Goal: Communication & Community: Answer question/provide support

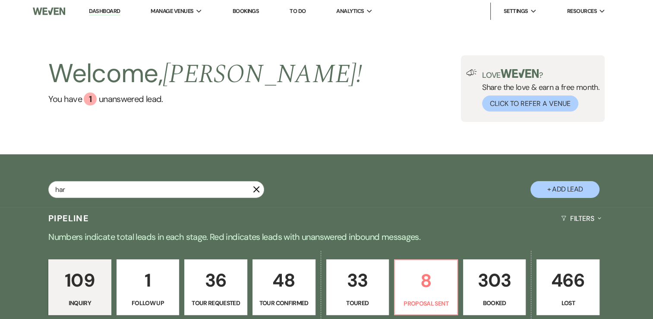
type input "harv"
select select "5"
select select "4"
select select "8"
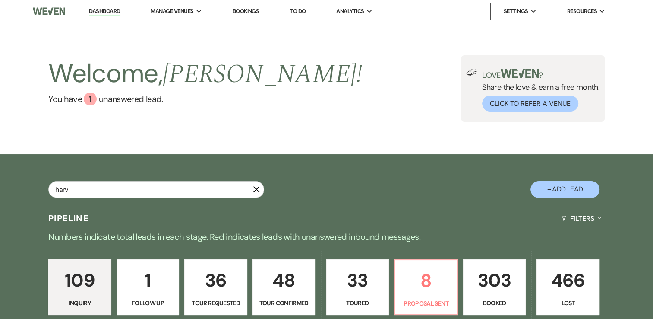
select select "8"
select select "5"
select select "8"
select select "5"
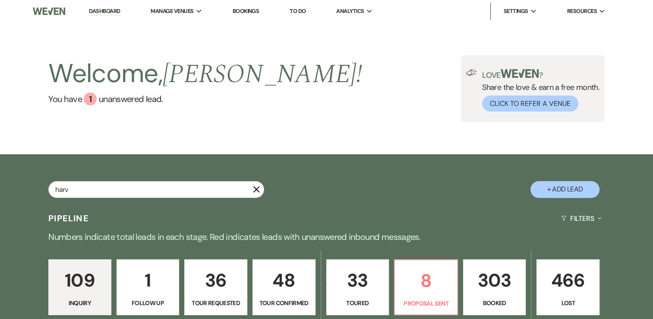
select select "4"
select select "8"
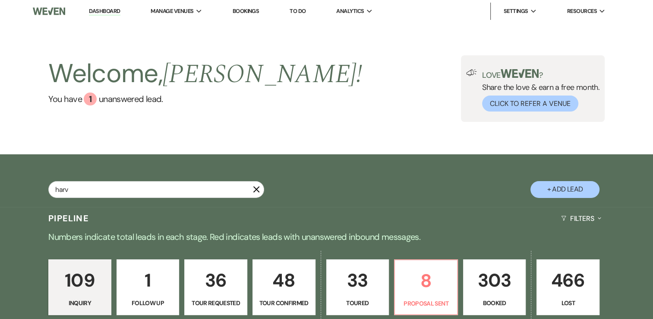
select select "5"
select select "4"
select select "8"
select select "5"
select select "4"
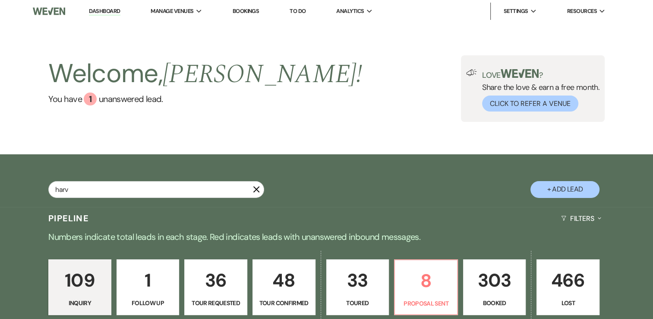
select select "8"
select select "5"
select select "8"
select select "5"
select select "8"
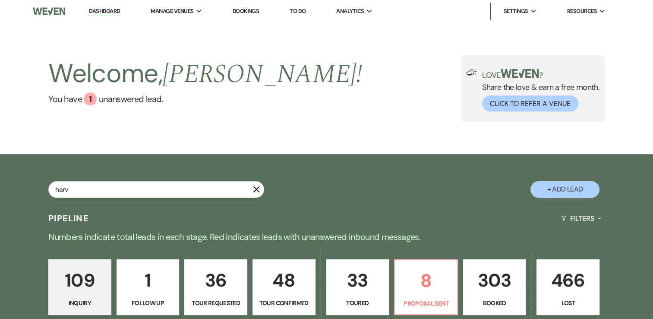
select select "5"
select select "8"
select select "5"
select select "8"
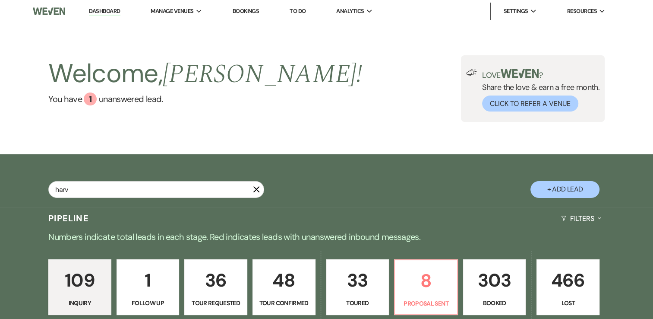
select select "8"
select select "5"
select select "8"
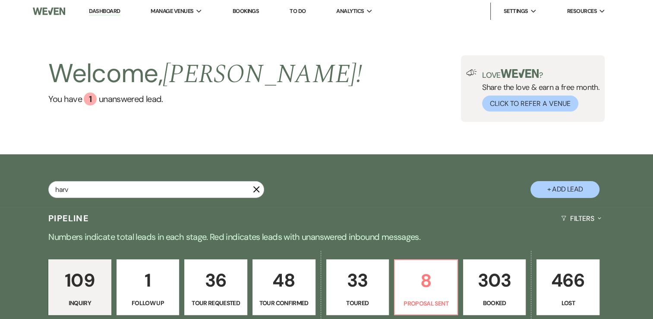
select select "5"
select select "8"
select select "5"
select select "8"
select select "5"
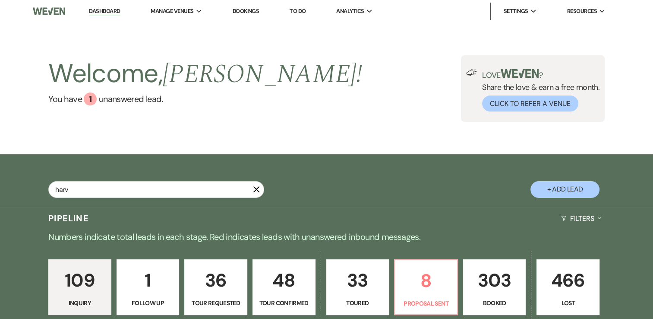
select select "8"
select select "5"
select select "8"
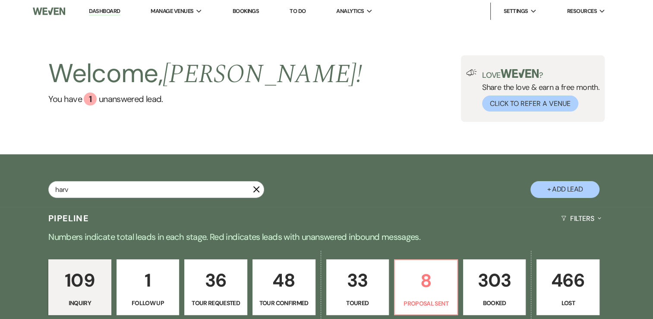
select select "5"
select select "8"
select select "11"
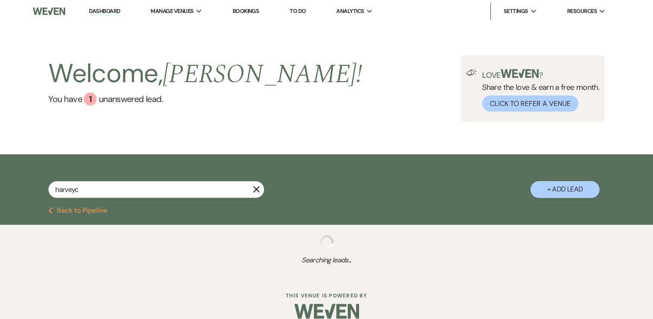
type input "harveyca"
select select "8"
select select "5"
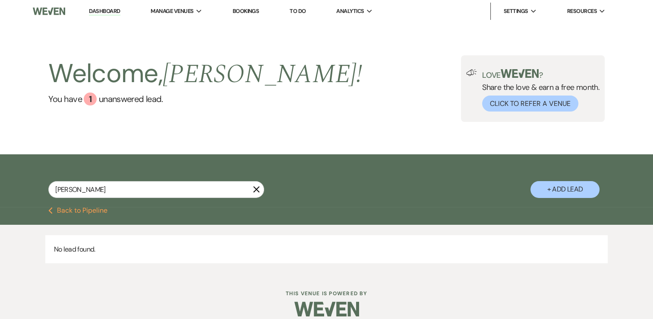
type input "[PERSON_NAME]"
select select "8"
select select "5"
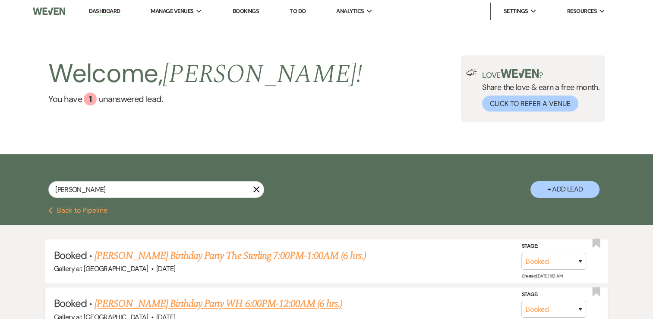
type input "[PERSON_NAME]"
click at [219, 301] on link "[PERSON_NAME] Birthday Party WH 6:00PM-12:00AM (6 hrs.)" at bounding box center [219, 304] width 248 height 16
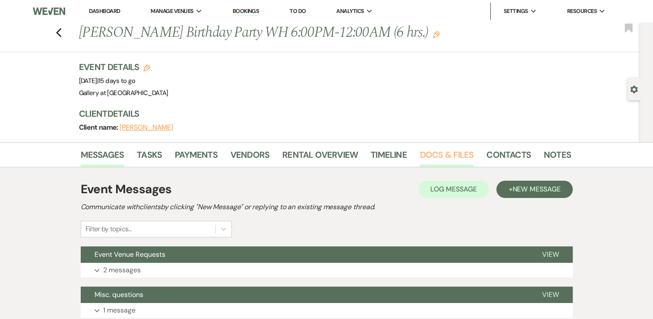
click at [434, 152] on link "Docs & Files" at bounding box center [447, 157] width 54 height 19
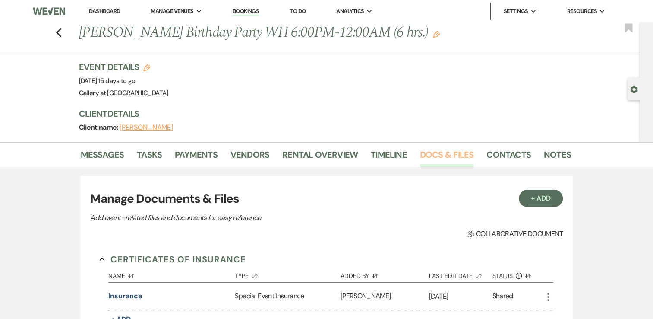
scroll to position [126, 0]
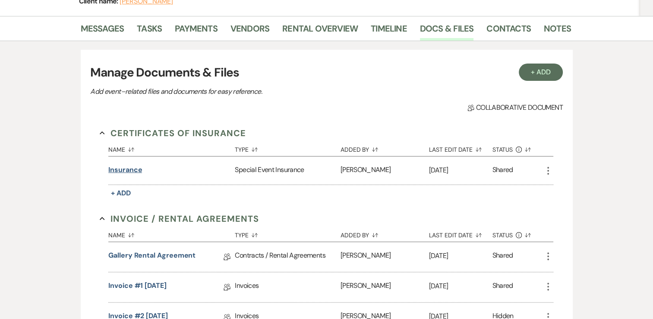
click at [133, 172] on button "Insurance" at bounding box center [125, 170] width 34 height 10
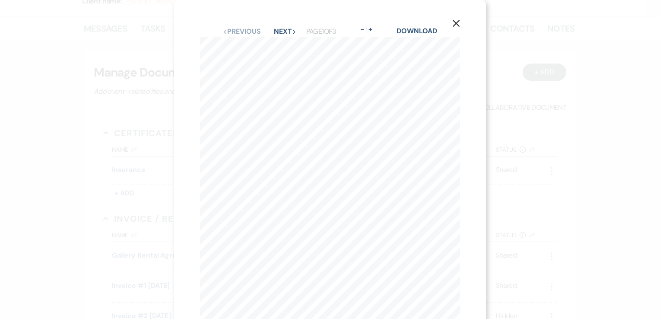
click at [452, 21] on icon "X" at bounding box center [456, 23] width 8 height 8
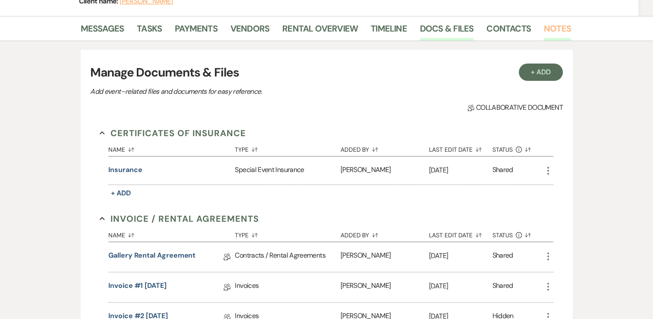
click at [551, 32] on link "Notes" at bounding box center [557, 31] width 27 height 19
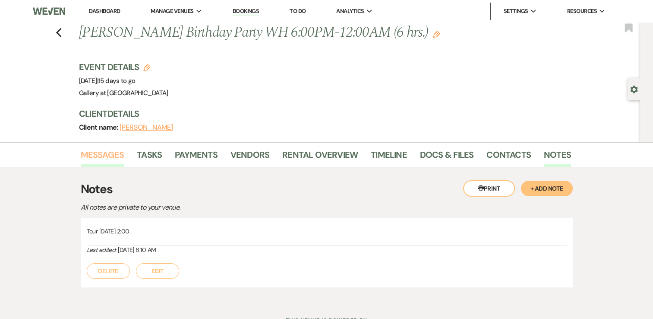
click at [102, 155] on link "Messages" at bounding box center [103, 157] width 44 height 19
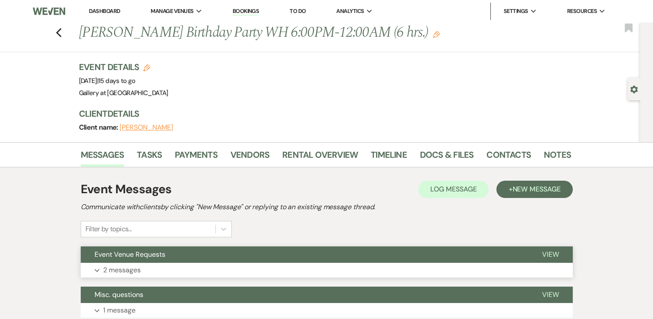
click at [145, 265] on button "Expand 2 messages" at bounding box center [327, 270] width 492 height 15
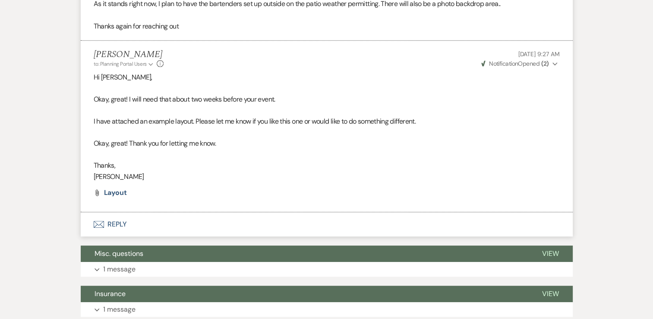
scroll to position [409, 0]
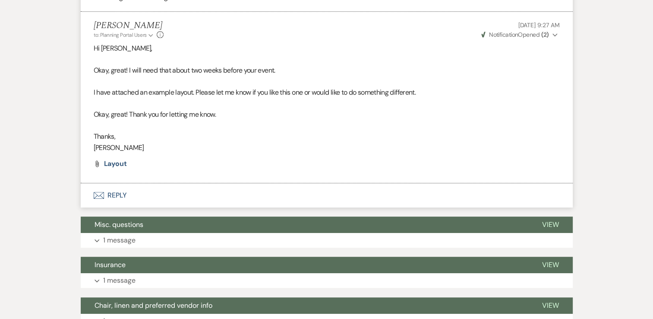
click at [169, 196] on button "Envelope Reply" at bounding box center [327, 195] width 492 height 24
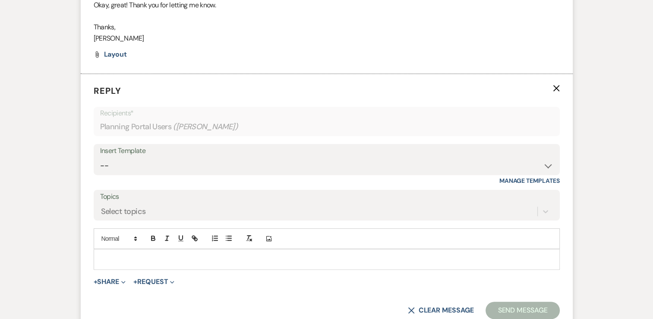
scroll to position [521, 0]
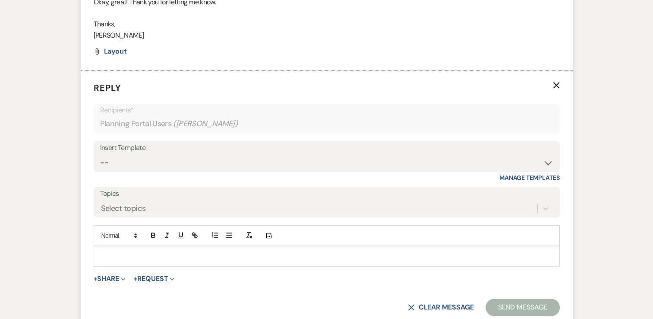
drag, startPoint x: 156, startPoint y: 240, endPoint x: 156, endPoint y: 249, distance: 9.5
click at [156, 249] on div "Add Photo" at bounding box center [327, 245] width 466 height 41
click at [157, 259] on p at bounding box center [327, 256] width 453 height 10
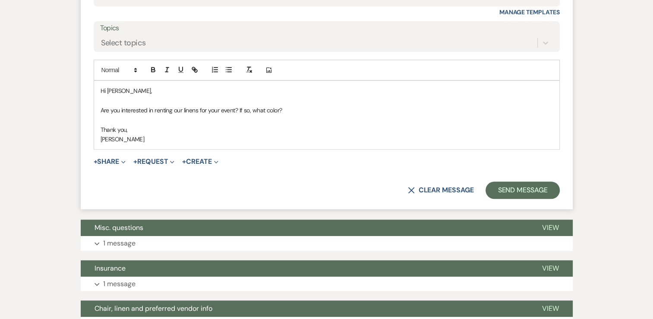
scroll to position [699, 0]
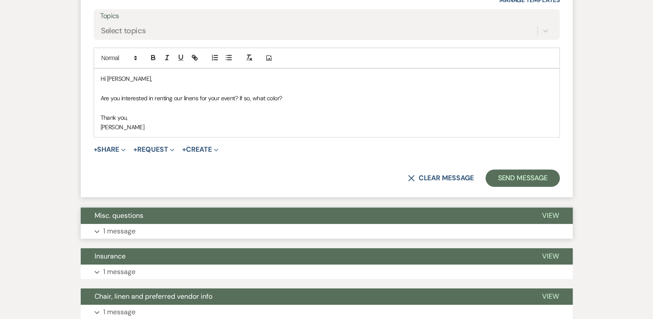
click at [162, 234] on button "Expand 1 message" at bounding box center [327, 231] width 492 height 15
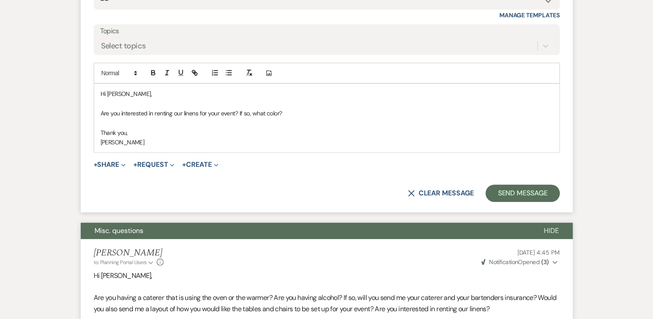
scroll to position [677, 0]
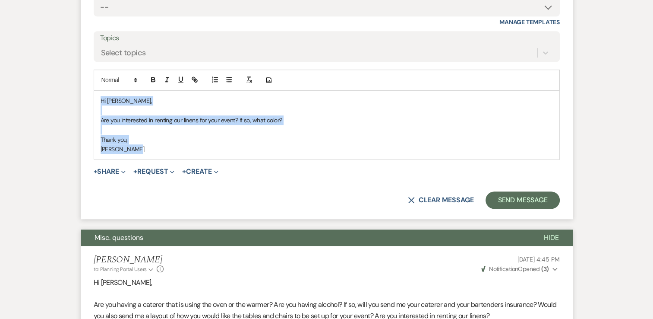
drag, startPoint x: 143, startPoint y: 148, endPoint x: 89, endPoint y: 93, distance: 76.9
click at [89, 93] on form "Reply X Draft Recipients* Planning Portal Users ( [PERSON_NAME] ) Insert Templa…" at bounding box center [327, 67] width 492 height 304
copy div "Hi [PERSON_NAME], Are you interested in renting our linens for your event? If s…"
click at [451, 202] on button "X Clear message" at bounding box center [441, 199] width 66 height 7
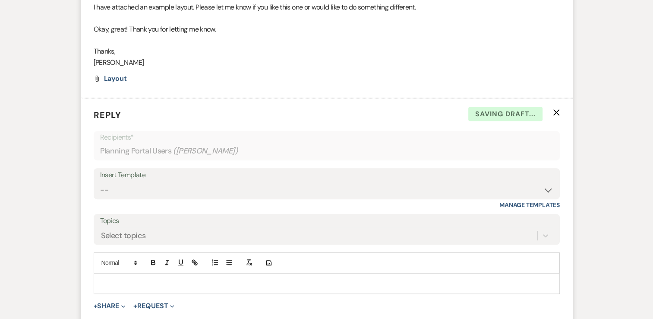
scroll to position [486, 0]
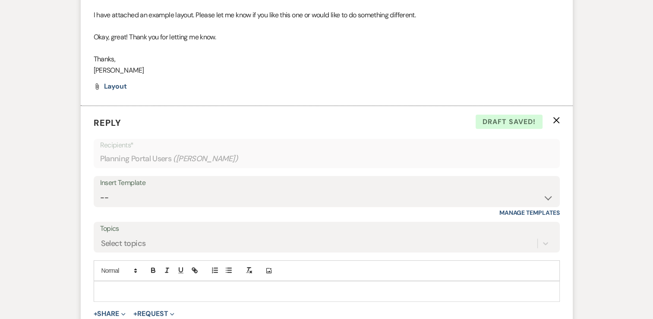
click at [557, 120] on icon "X" at bounding box center [556, 120] width 7 height 7
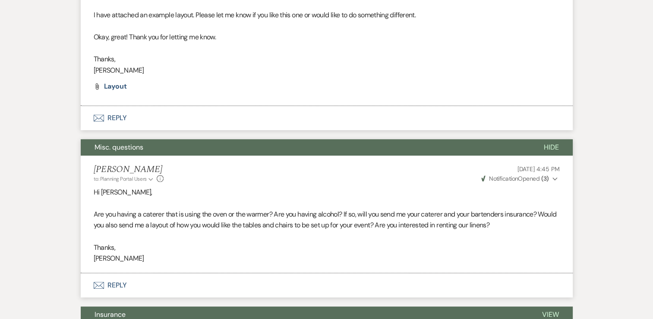
click at [293, 285] on button "Envelope Reply" at bounding box center [327, 285] width 492 height 24
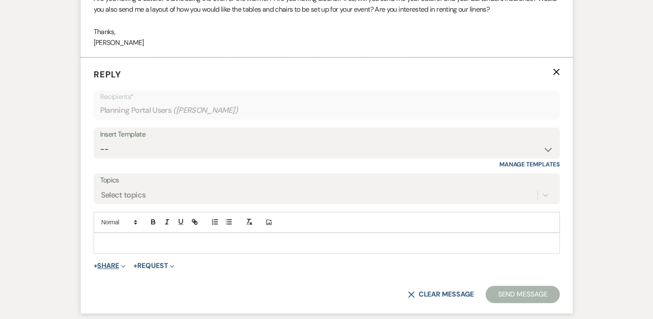
scroll to position [727, 0]
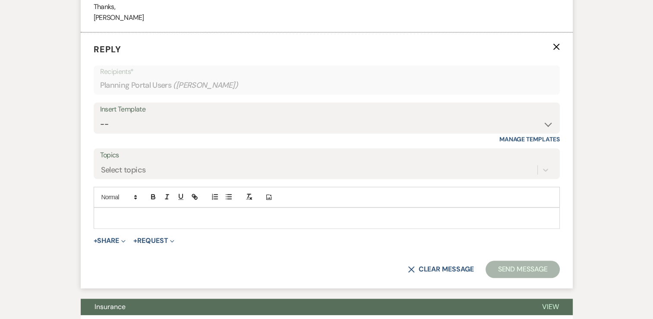
click at [105, 220] on p at bounding box center [327, 218] width 453 height 10
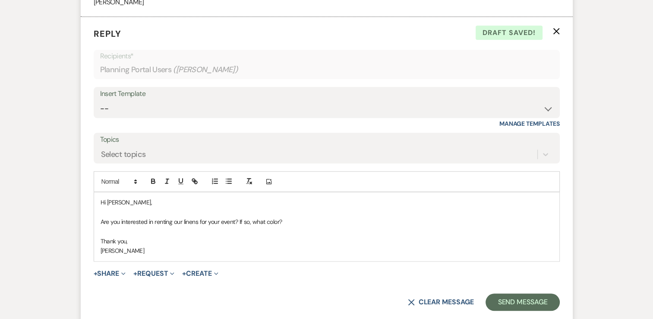
scroll to position [750, 0]
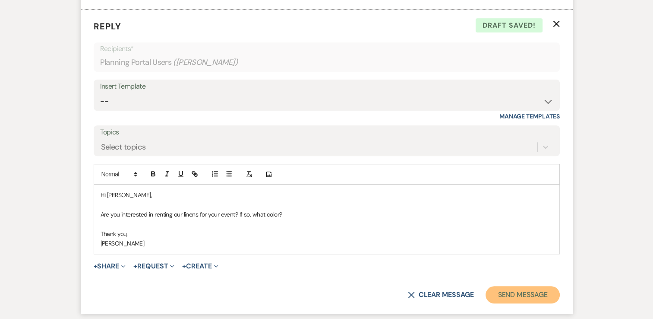
click at [509, 294] on button "Send Message" at bounding box center [523, 294] width 74 height 17
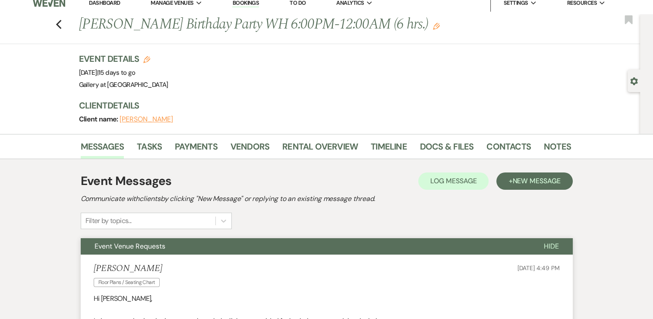
scroll to position [0, 0]
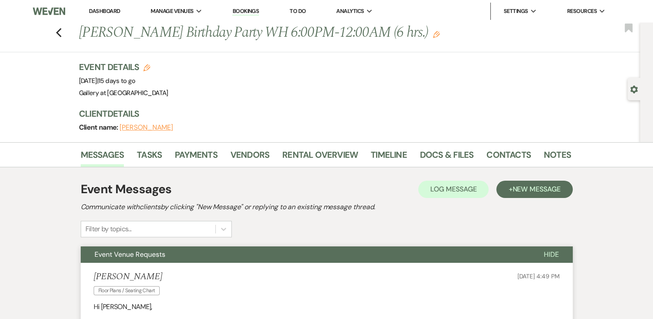
click at [103, 10] on link "Dashboard" at bounding box center [104, 10] width 31 height 7
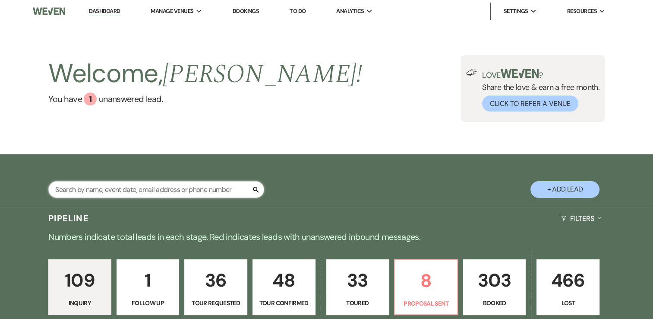
click at [135, 184] on input "text" at bounding box center [156, 189] width 216 height 17
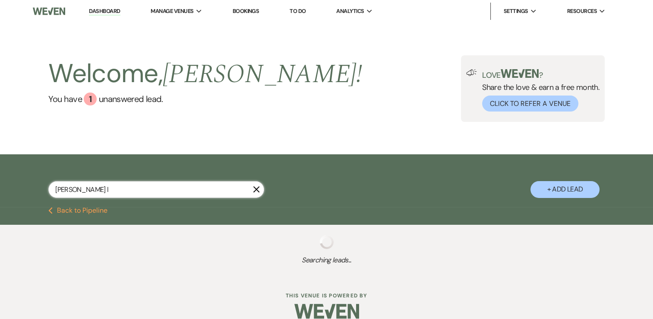
type input "[PERSON_NAME]"
select select "5"
select select "4"
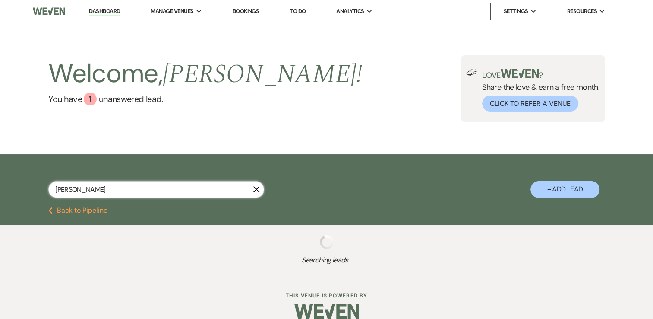
select select "8"
select select "5"
select select "8"
select select "6"
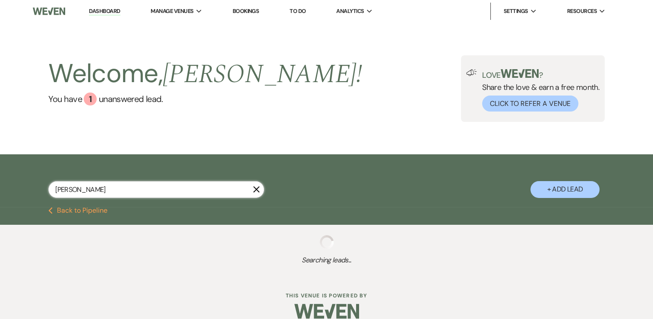
select select "4"
select select "8"
select select "6"
select select "2"
select select "8"
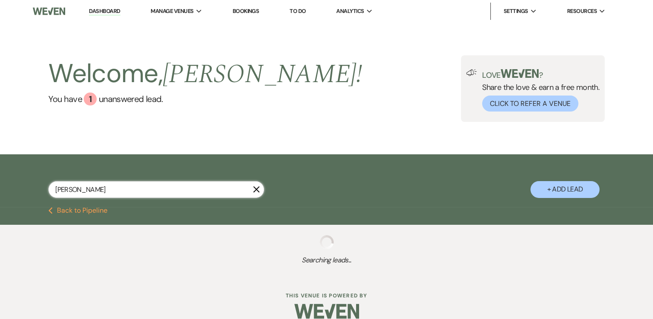
select select "5"
select select "8"
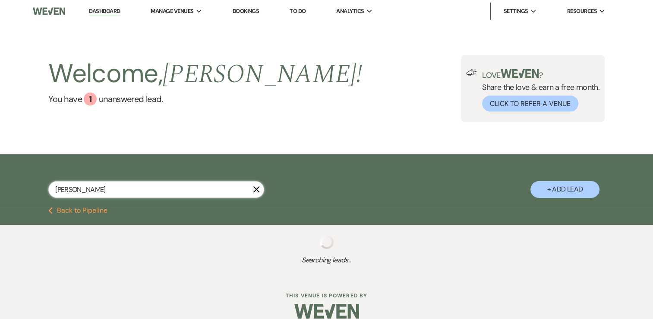
select select "8"
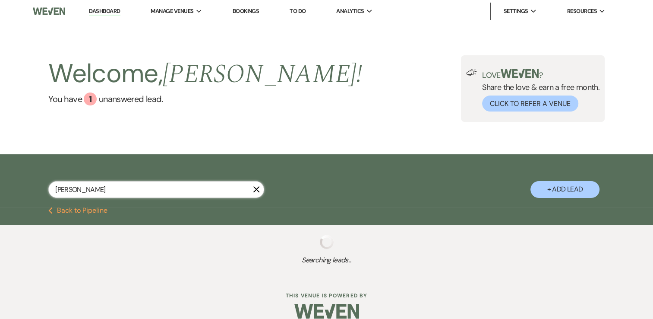
select select "8"
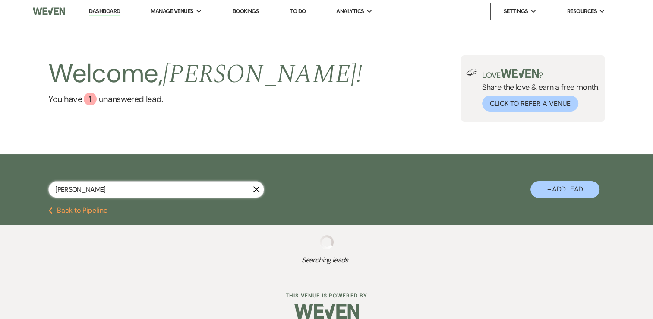
select select "8"
select select "5"
select select "4"
select select "8"
select select "5"
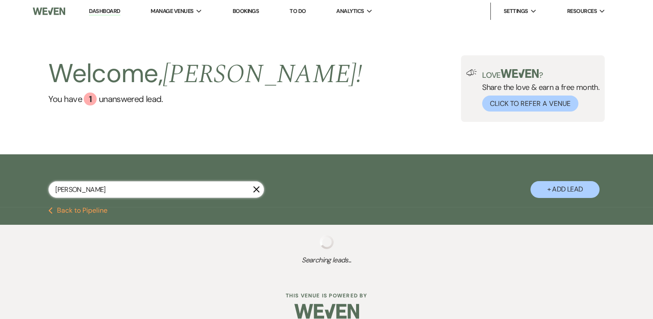
select select "8"
select select "4"
select select "8"
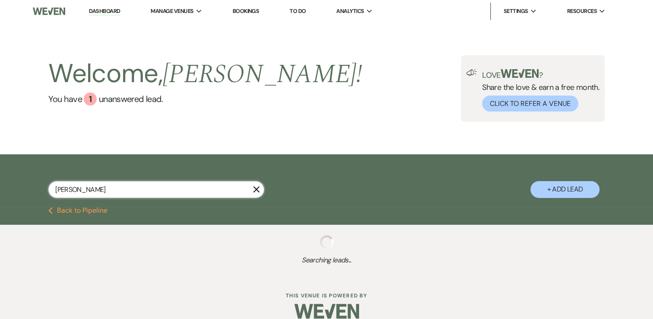
select select "8"
select select "5"
select select "8"
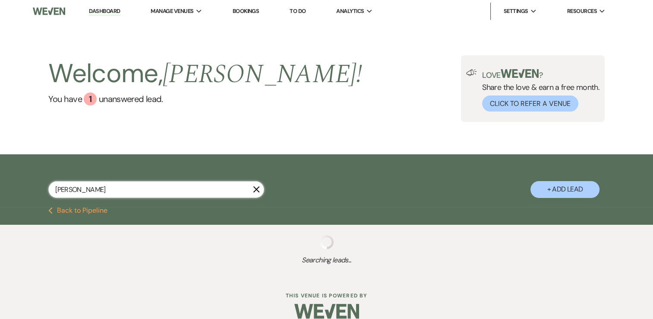
select select "4"
select select "8"
select select "5"
select select "8"
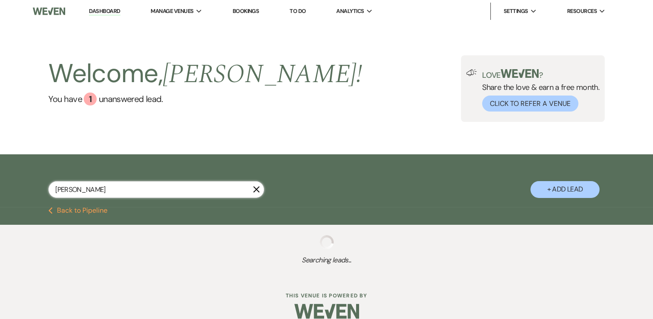
select select "8"
select select "5"
select select "8"
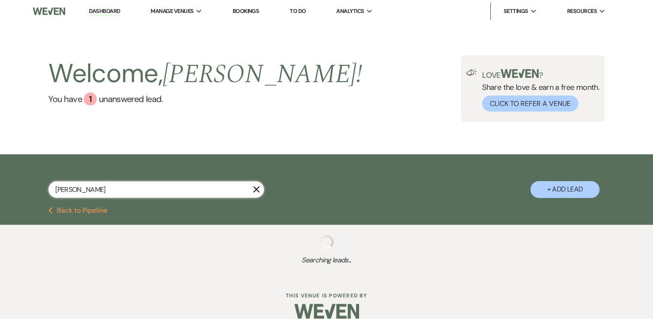
select select "5"
select select "8"
select select "5"
select select "8"
select select "5"
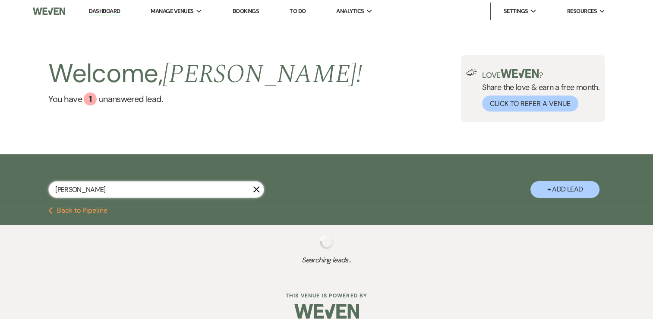
select select "8"
select select "5"
select select "8"
select select "5"
select select "8"
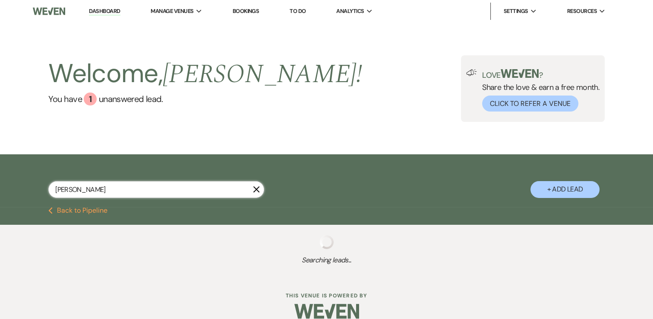
select select "5"
select select "8"
select select "5"
select select "8"
select select "5"
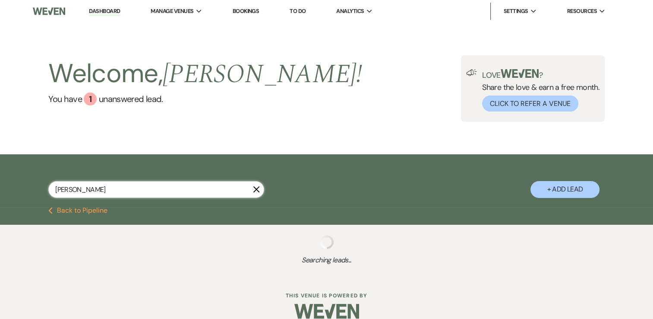
select select "8"
select select "5"
select select "8"
select select "5"
select select "8"
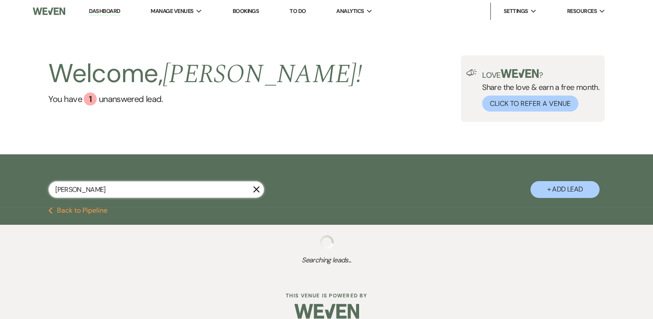
select select "5"
select select "8"
select select "5"
select select "8"
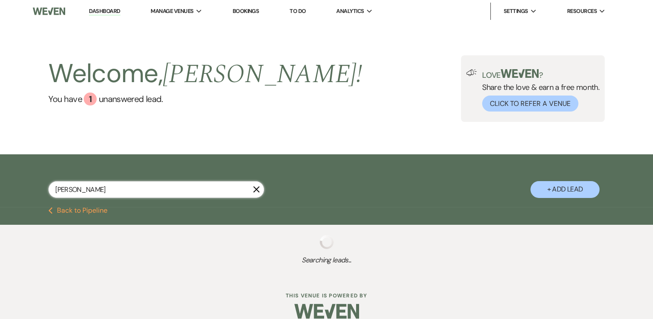
select select "8"
select select "5"
select select "8"
select select "5"
select select "8"
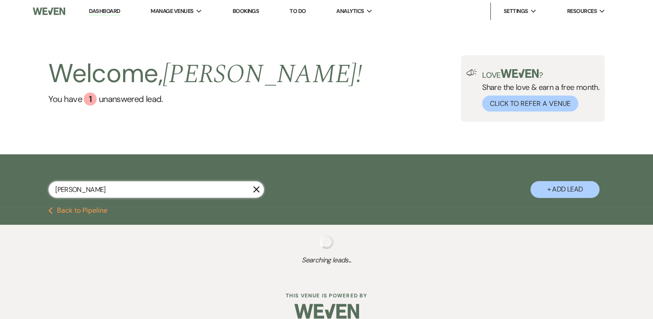
select select "5"
select select "8"
select select "5"
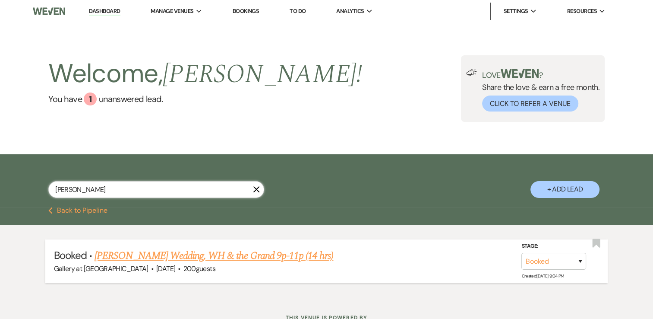
type input "[PERSON_NAME]"
click at [159, 254] on link "[PERSON_NAME] Wedding, WH & the Grand 9p-11p (14 hrs)" at bounding box center [214, 256] width 239 height 16
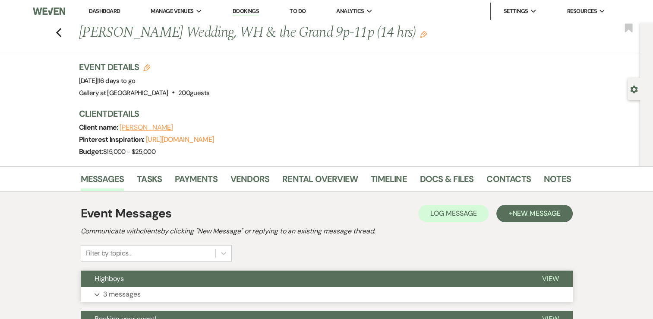
click at [167, 287] on button "Expand 3 messages" at bounding box center [327, 294] width 492 height 15
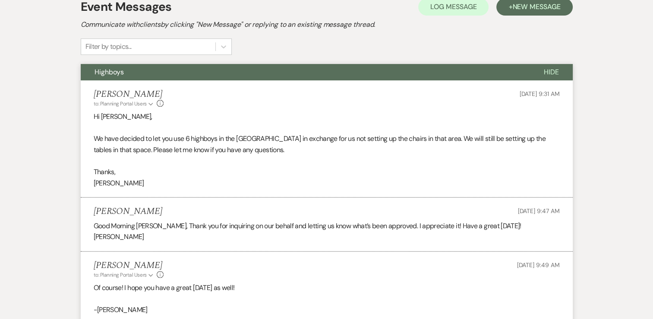
scroll to position [206, 0]
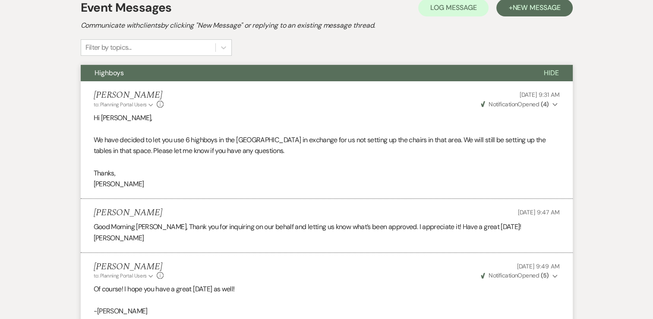
click at [152, 67] on button "Highboys" at bounding box center [306, 73] width 450 height 16
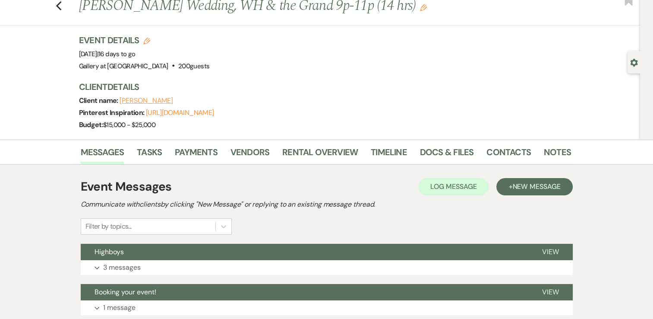
scroll to position [19, 0]
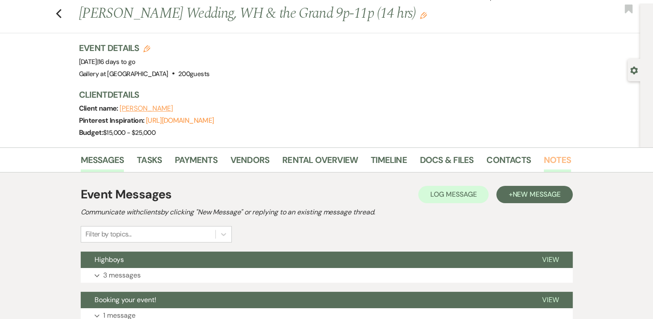
click at [555, 159] on link "Notes" at bounding box center [557, 162] width 27 height 19
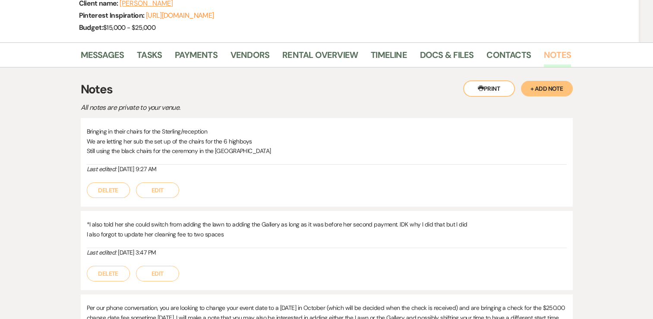
scroll to position [122, 0]
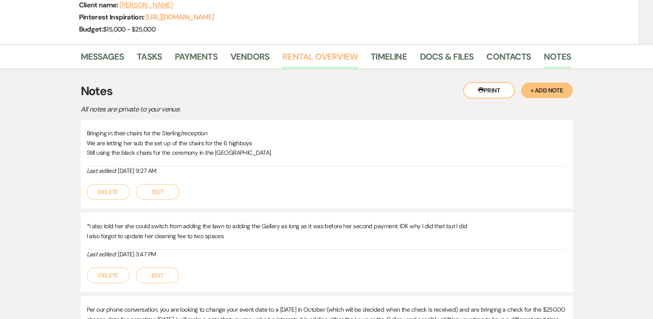
click at [308, 56] on link "Rental Overview" at bounding box center [320, 59] width 76 height 19
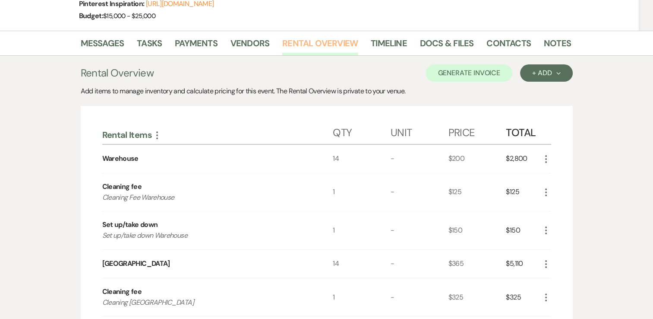
scroll to position [76, 0]
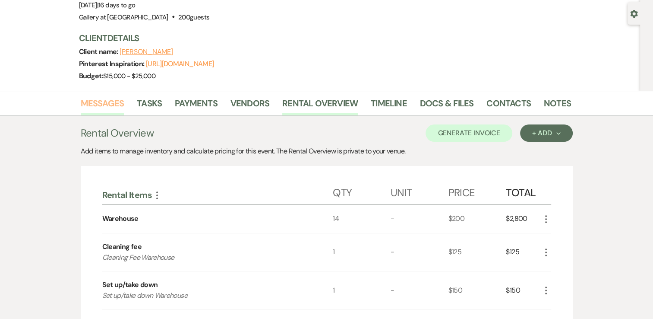
click at [109, 104] on link "Messages" at bounding box center [103, 105] width 44 height 19
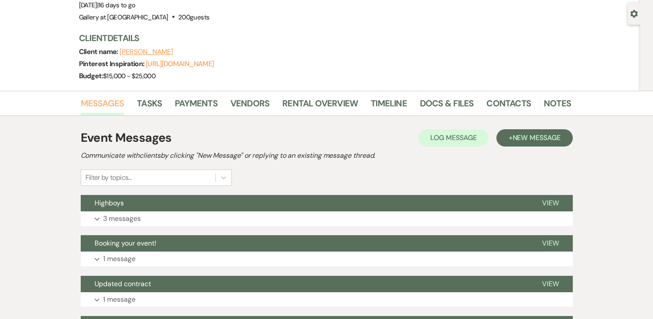
scroll to position [67, 0]
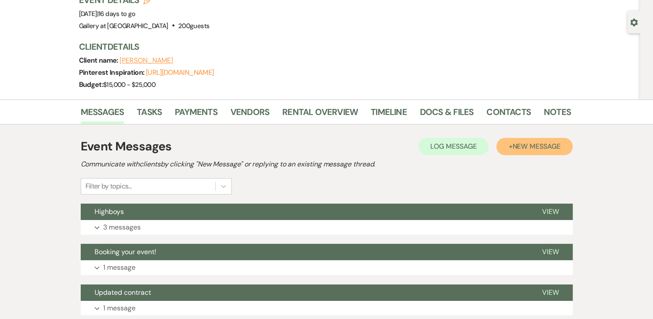
click at [534, 151] on button "+ New Message" at bounding box center [535, 146] width 76 height 17
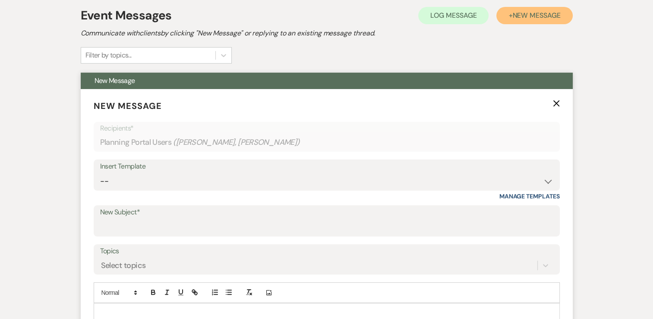
scroll to position [198, 0]
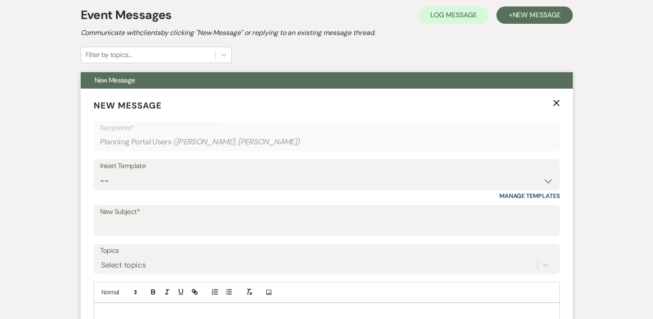
click at [225, 308] on p at bounding box center [327, 313] width 453 height 10
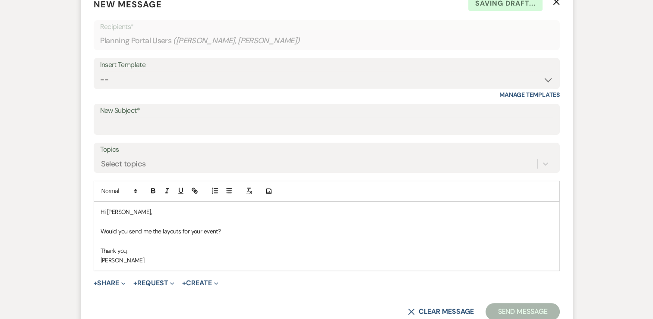
scroll to position [299, 0]
click at [156, 130] on input "New Subject*" at bounding box center [326, 125] width 453 height 17
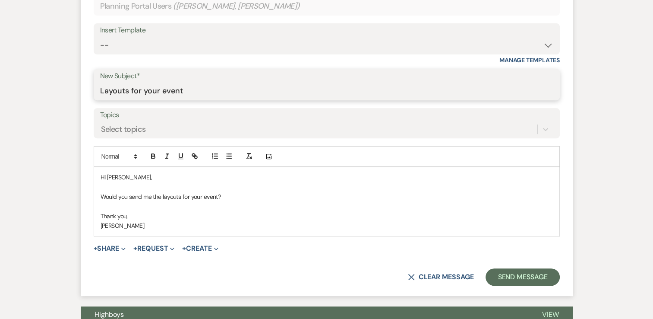
scroll to position [335, 0]
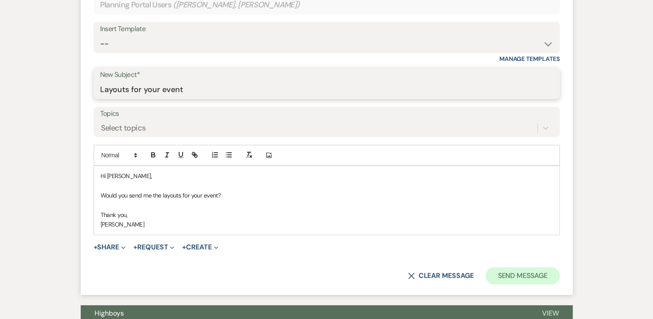
type input "Layouts for your event"
click at [503, 276] on button "Send Message" at bounding box center [523, 275] width 74 height 17
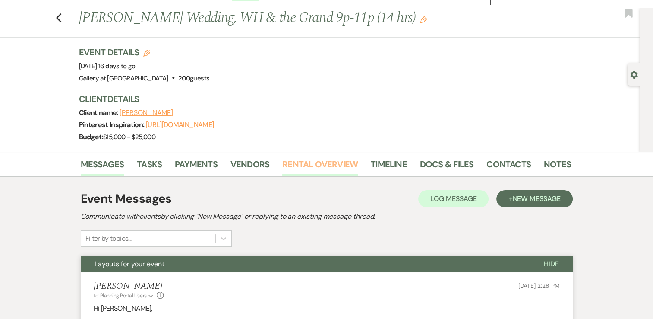
scroll to position [0, 0]
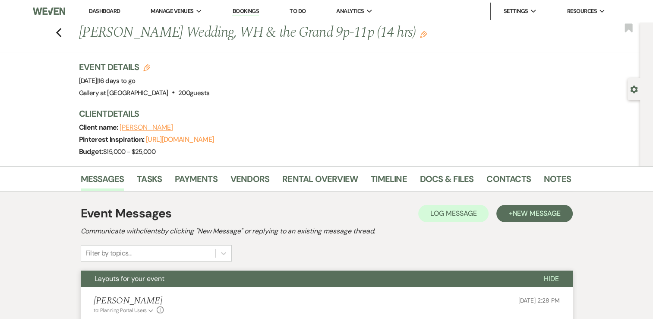
click at [104, 13] on link "Dashboard" at bounding box center [104, 10] width 31 height 7
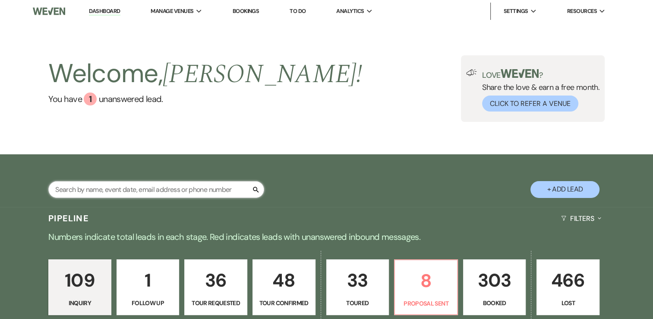
click at [204, 188] on input "text" at bounding box center [156, 189] width 216 height 17
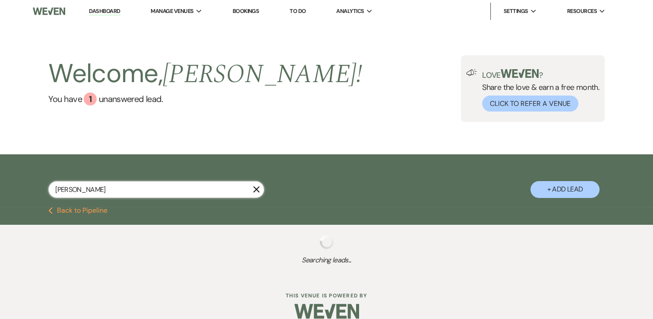
type input "[PERSON_NAME] arms"
select select "4"
select select "2"
select select "5"
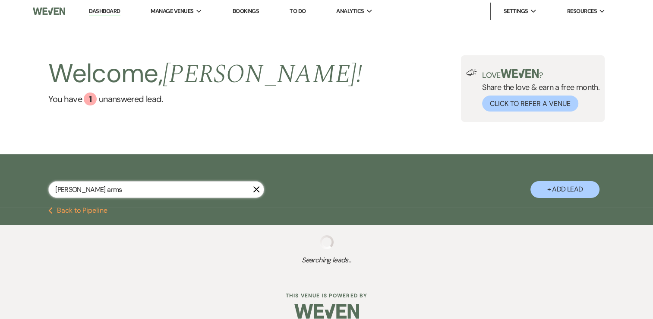
select select "5"
select select "8"
select select "5"
select select "2"
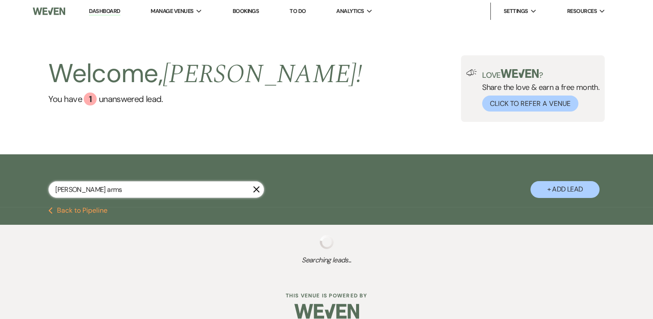
select select "5"
select select "2"
select select "5"
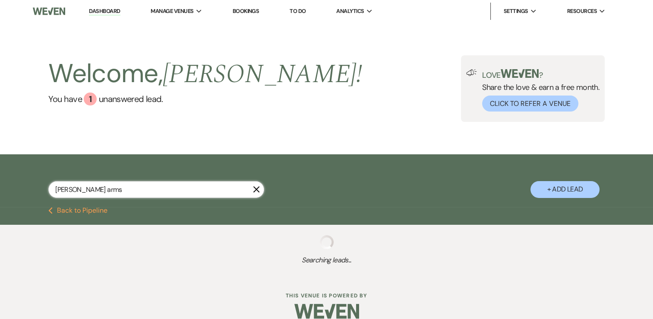
select select "8"
select select "4"
select select "8"
select select "5"
select select "9"
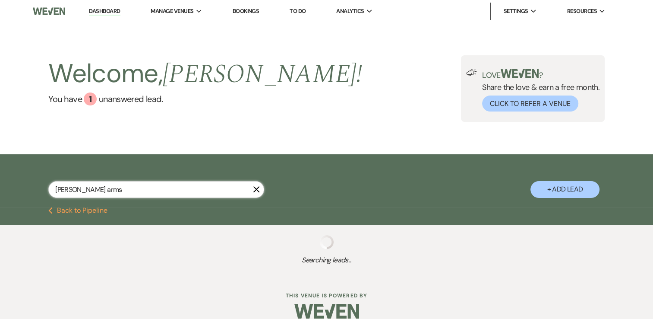
select select "8"
select select "5"
select select "2"
select select "8"
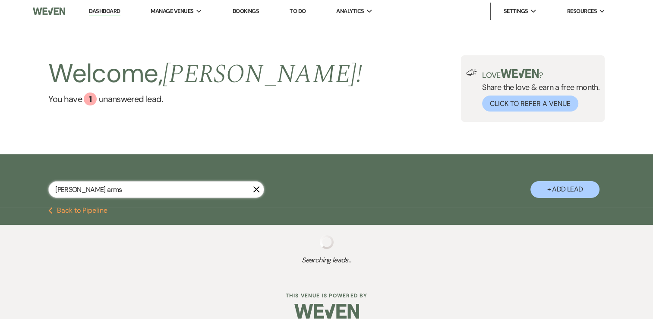
select select "8"
select select "5"
select select "8"
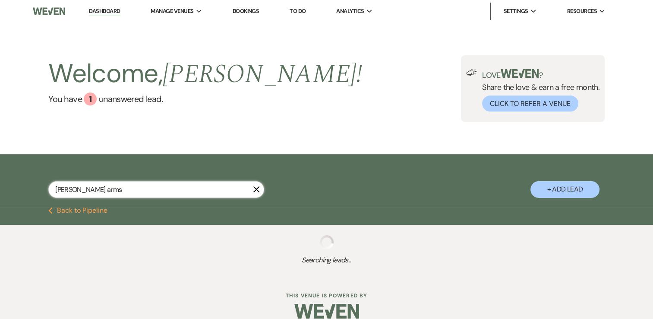
select select "8"
select select "5"
select select "8"
select select "4"
select select "8"
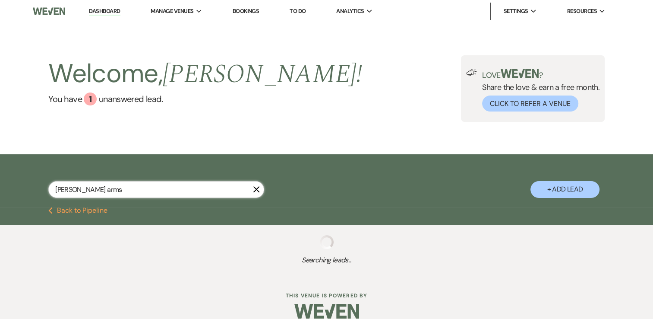
select select "5"
select select "8"
select select "11"
select select "8"
select select "5"
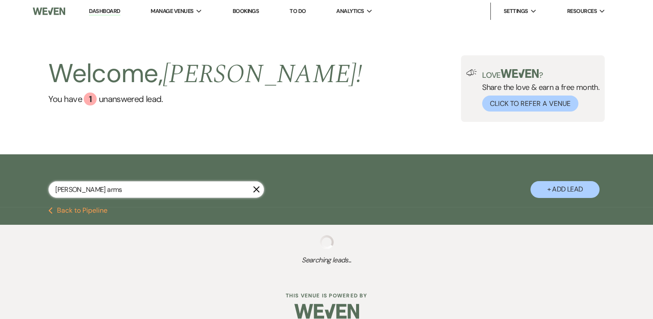
select select "4"
select select "2"
select select "8"
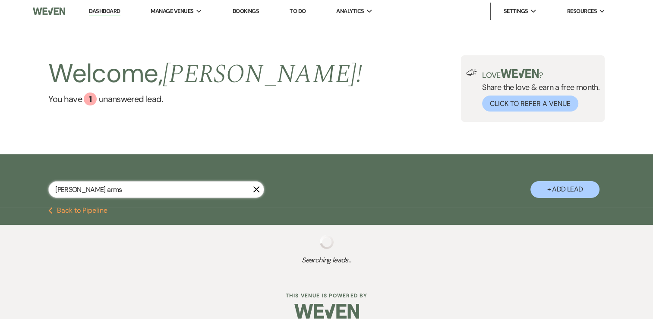
select select "8"
select select "5"
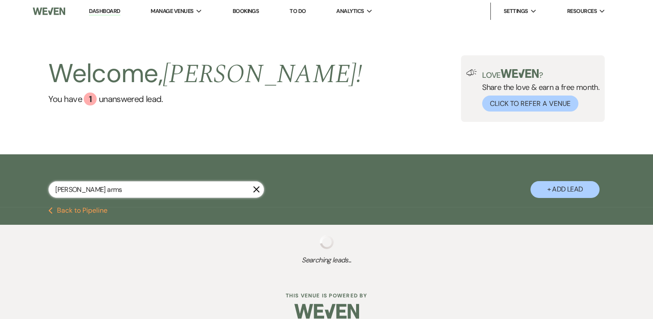
select select "8"
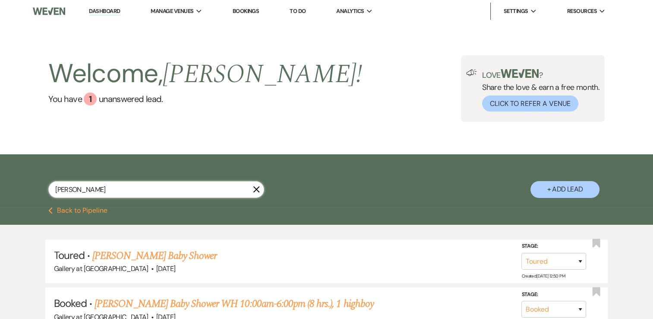
scroll to position [60, 0]
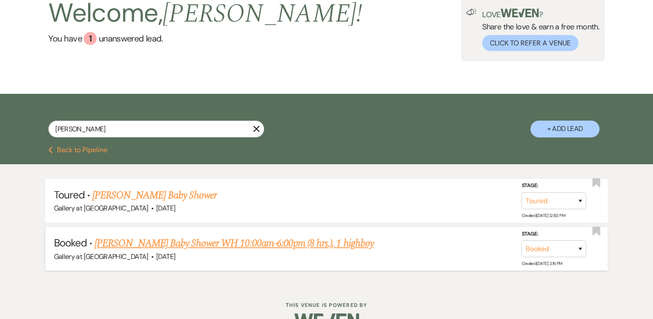
click at [153, 246] on link "[PERSON_NAME] Baby Shower WH 10:00am-6:00pm (8 hrs.), 1 highboy" at bounding box center [234, 243] width 279 height 16
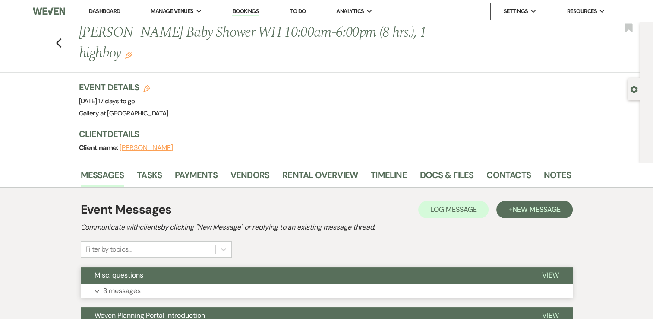
click at [147, 284] on button "Expand 3 messages" at bounding box center [327, 290] width 492 height 15
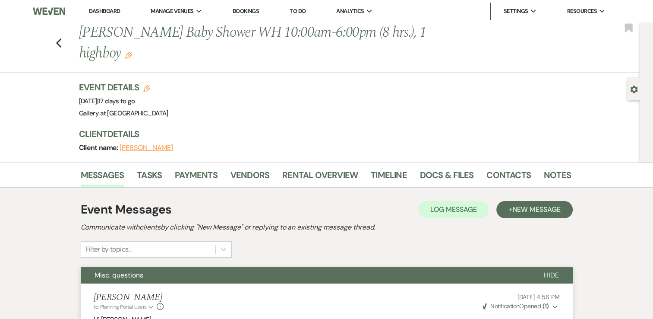
click at [105, 10] on link "Dashboard" at bounding box center [104, 10] width 31 height 7
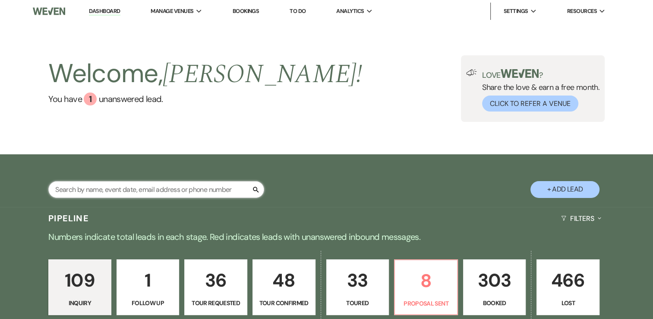
click at [126, 186] on input "text" at bounding box center [156, 189] width 216 height 17
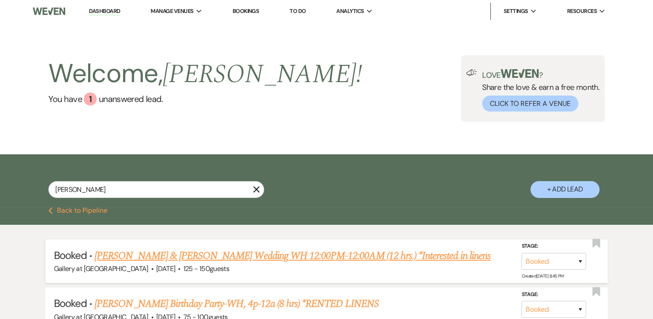
click at [167, 252] on link "[PERSON_NAME] & [PERSON_NAME] Wedding WH 12:00PM-12:00AM (12 hrs.) *Interested …" at bounding box center [293, 256] width 396 height 16
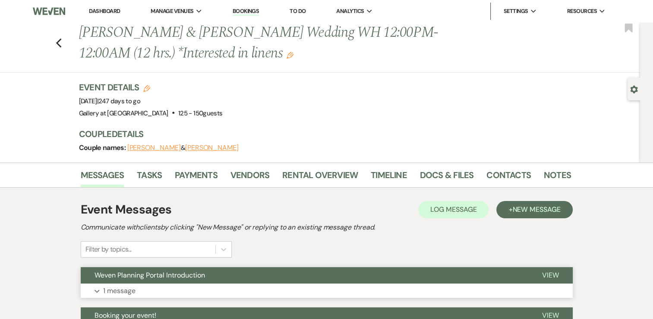
click at [239, 287] on button "Expand 1 message" at bounding box center [327, 290] width 492 height 15
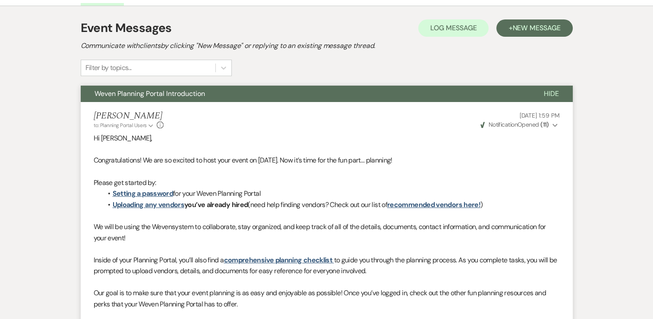
scroll to position [421, 0]
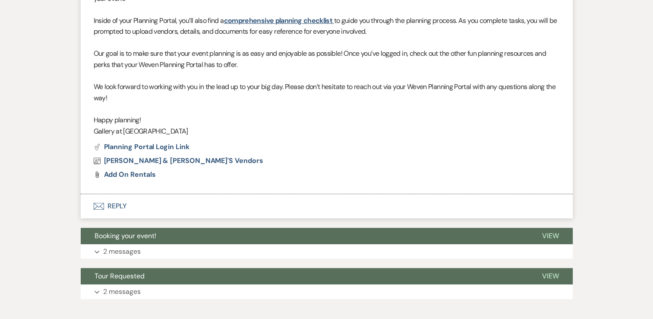
click at [239, 287] on button "Expand 2 messages" at bounding box center [327, 291] width 492 height 15
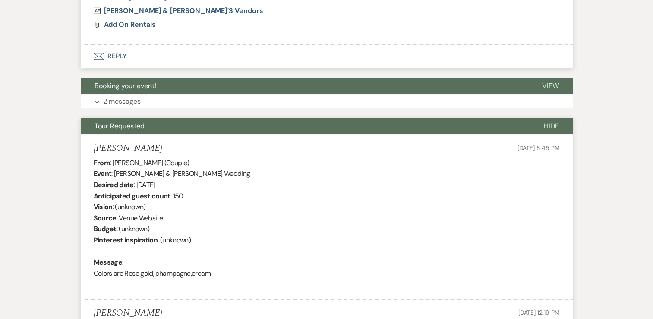
scroll to position [570, 0]
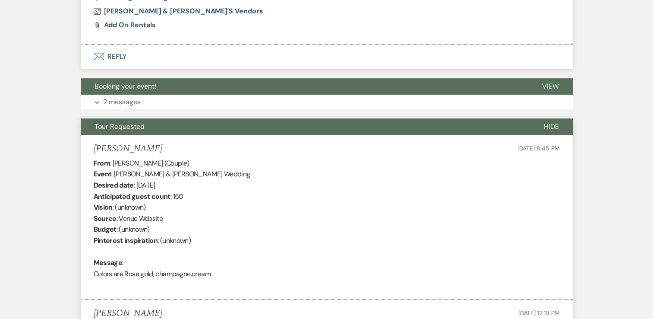
click at [233, 129] on button "Tour Requested" at bounding box center [306, 126] width 450 height 16
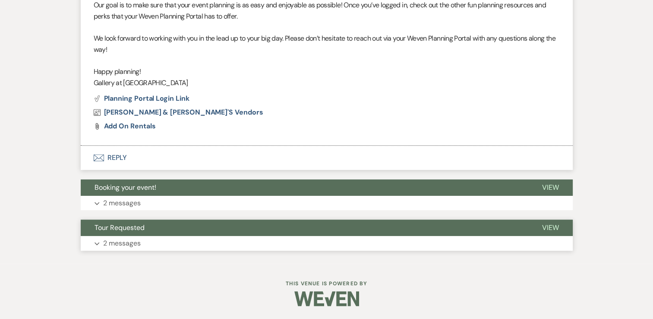
scroll to position [469, 0]
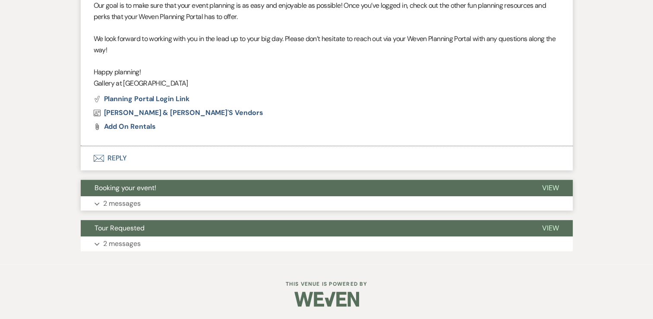
click at [218, 186] on button "Booking your event!" at bounding box center [305, 188] width 448 height 16
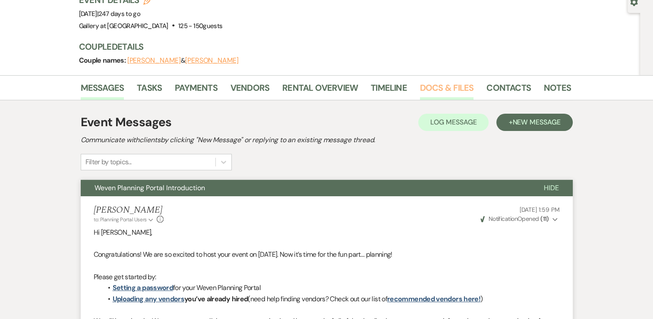
scroll to position [82, 0]
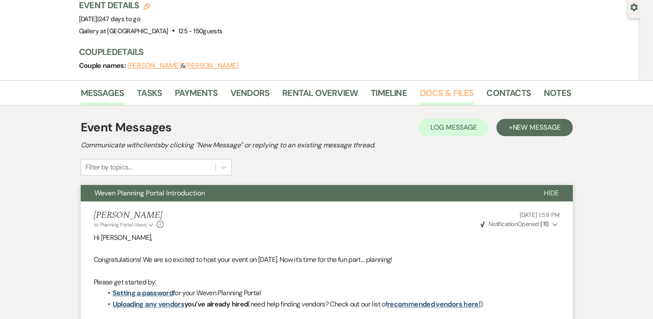
click at [444, 97] on link "Docs & Files" at bounding box center [447, 95] width 54 height 19
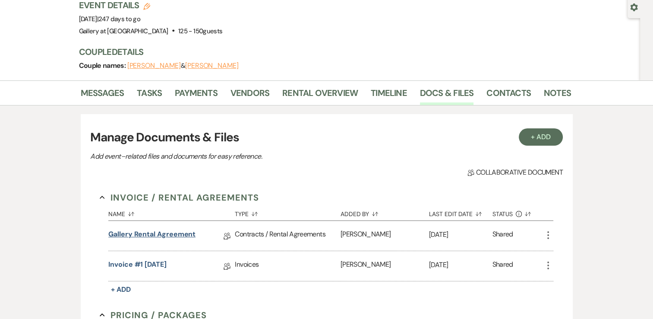
click at [180, 229] on link "Gallery Rental Agreement" at bounding box center [151, 235] width 87 height 13
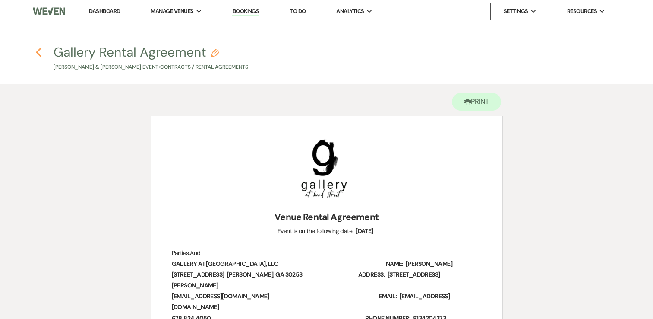
click at [37, 54] on icon "Previous" at bounding box center [38, 52] width 6 height 10
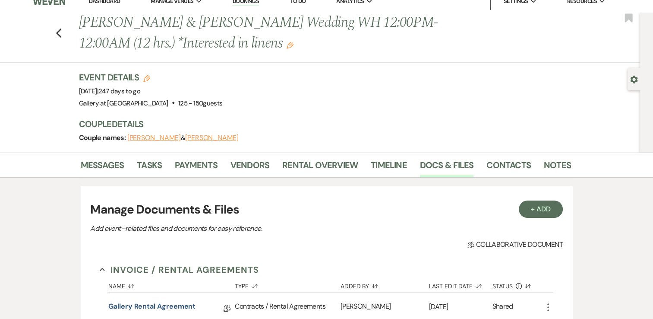
scroll to position [48, 0]
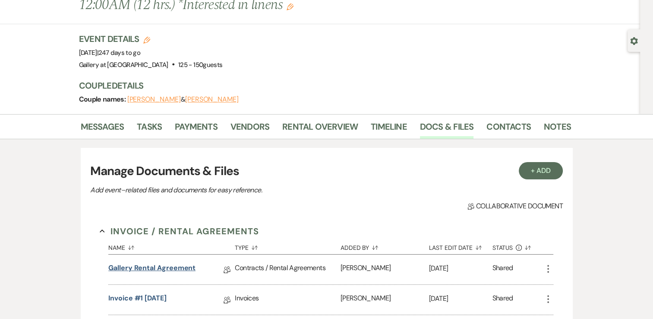
click at [175, 270] on link "Gallery Rental Agreement" at bounding box center [151, 269] width 87 height 13
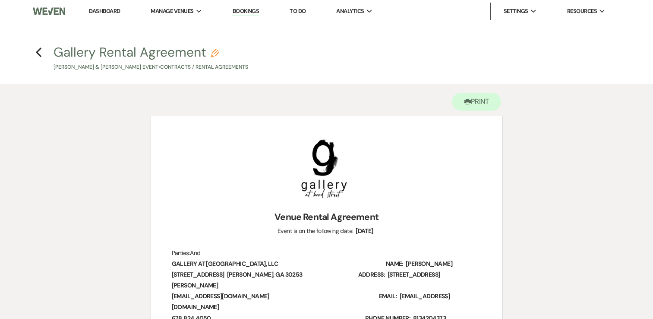
click at [37, 58] on h4 "Previous Gallery Rental Agreement Pencil [PERSON_NAME] & [PERSON_NAME] Event • …" at bounding box center [327, 57] width 622 height 28
click at [40, 51] on icon "Previous" at bounding box center [38, 52] width 6 height 10
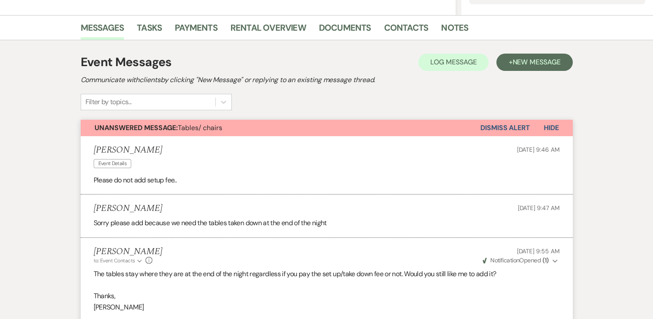
scroll to position [201, 0]
click at [330, 32] on link "Documents" at bounding box center [345, 30] width 52 height 19
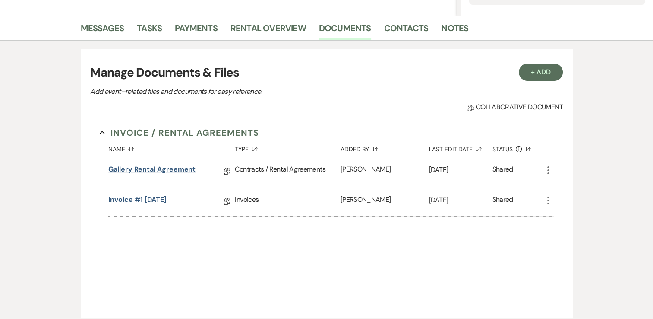
click at [187, 169] on link "Gallery Rental Agreement" at bounding box center [151, 170] width 87 height 13
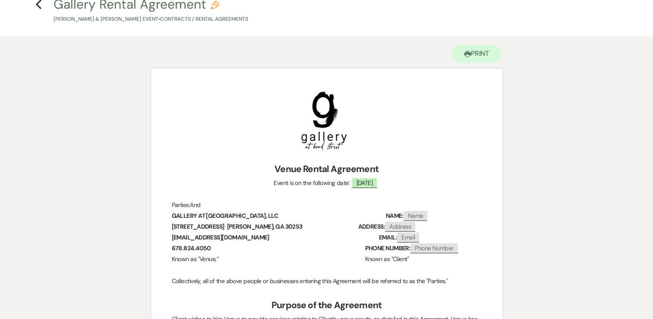
scroll to position [46, 0]
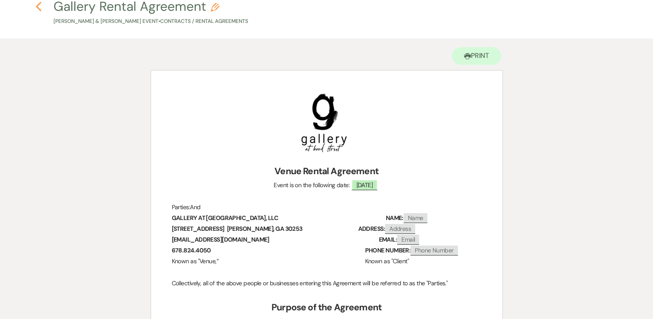
click at [41, 6] on icon "Previous" at bounding box center [38, 6] width 6 height 10
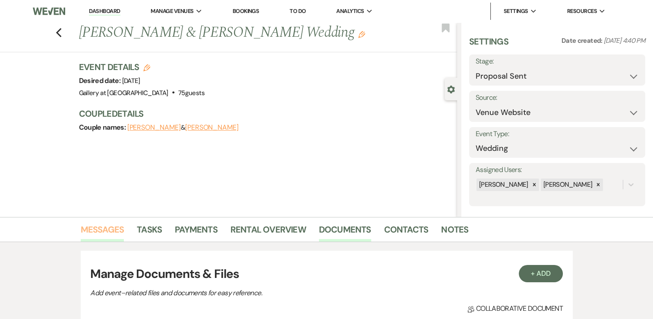
click at [107, 232] on link "Messages" at bounding box center [103, 231] width 44 height 19
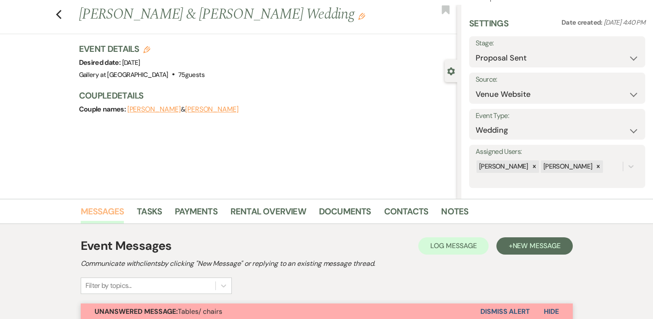
scroll to position [3, 0]
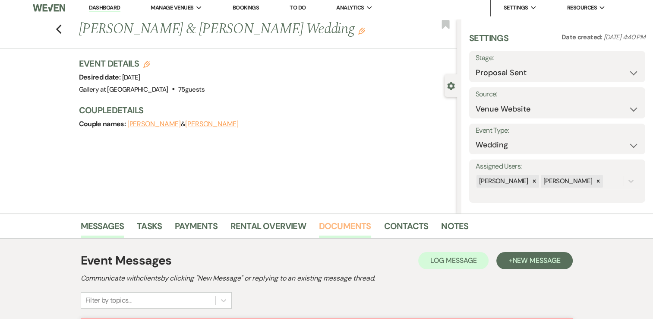
click at [333, 233] on link "Documents" at bounding box center [345, 228] width 52 height 19
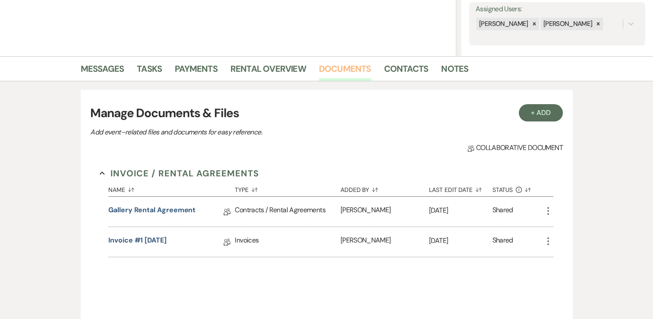
scroll to position [187, 0]
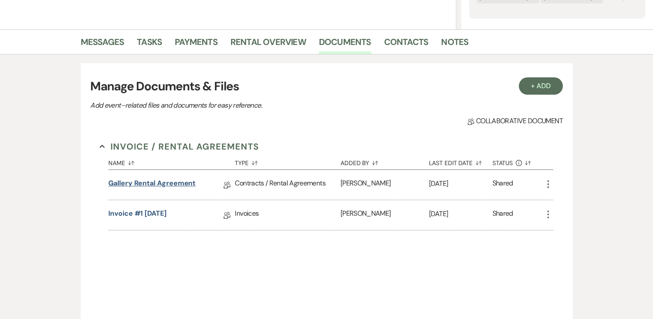
click at [184, 188] on link "Gallery Rental Agreement" at bounding box center [151, 184] width 87 height 13
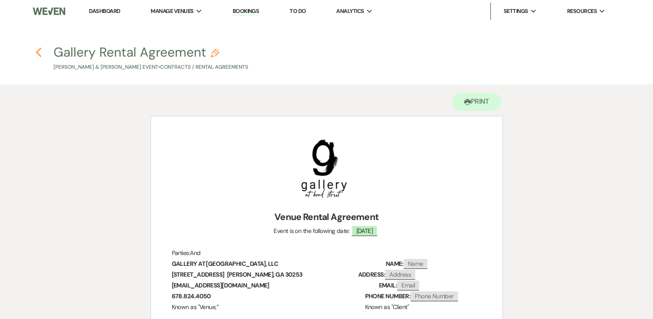
click at [41, 51] on h4 "Previous Gallery Rental Agreement Pencil Leighton Taylor & Tamara Wint's Event …" at bounding box center [327, 57] width 622 height 28
click at [40, 49] on icon "Previous" at bounding box center [38, 52] width 6 height 10
select select "6"
select select "5"
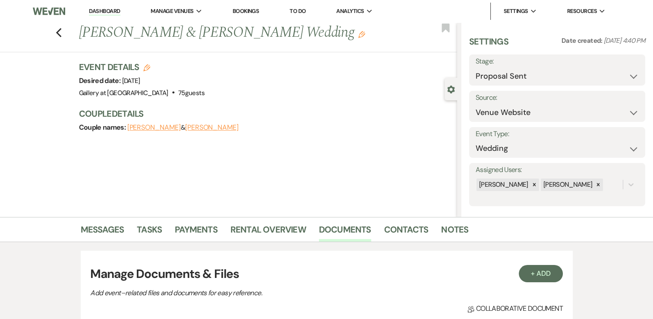
scroll to position [187, 0]
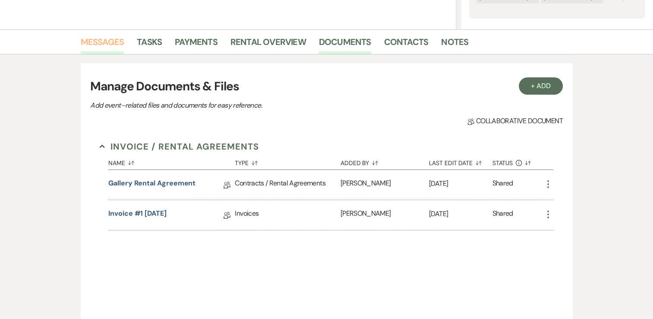
click at [97, 43] on link "Messages" at bounding box center [103, 44] width 44 height 19
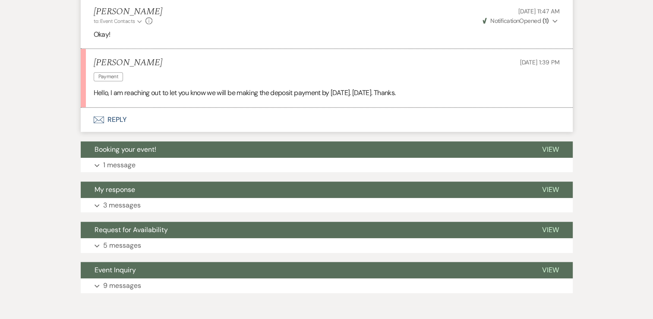
click at [155, 122] on button "Envelope Reply" at bounding box center [327, 120] width 492 height 24
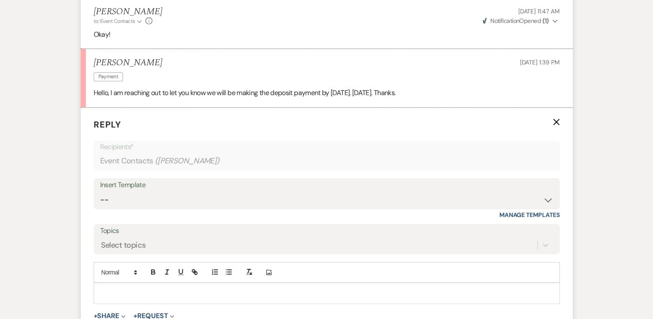
scroll to position [709, 0]
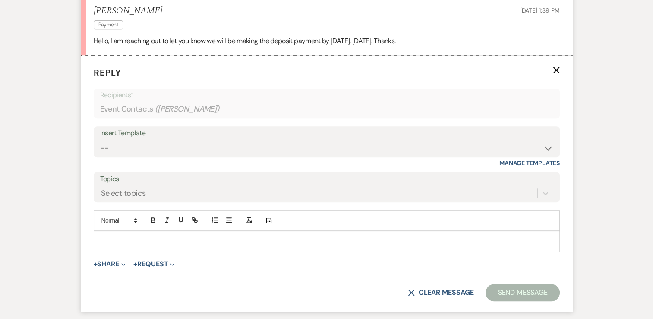
click at [148, 234] on div at bounding box center [327, 241] width 466 height 20
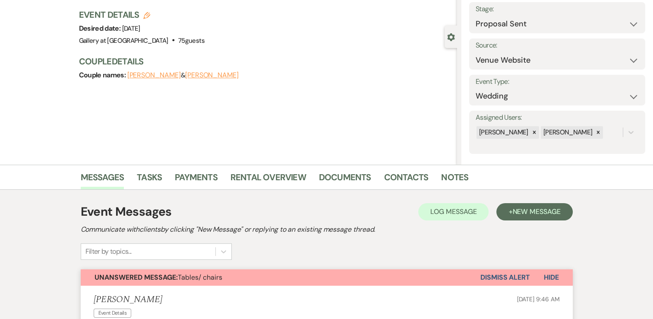
scroll to position [0, 0]
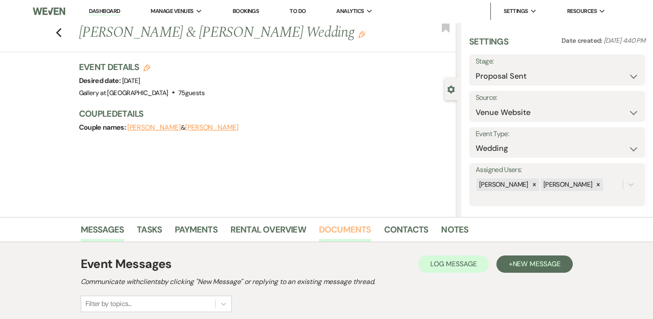
click at [356, 226] on link "Documents" at bounding box center [345, 231] width 52 height 19
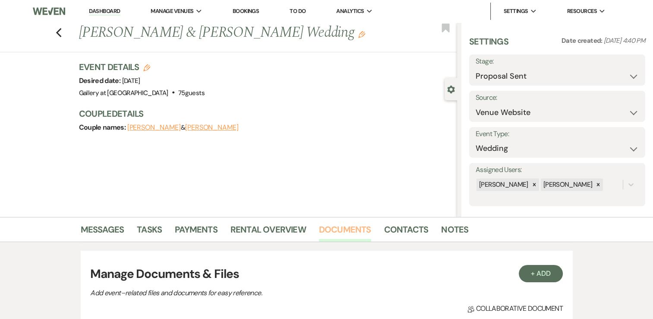
scroll to position [183, 0]
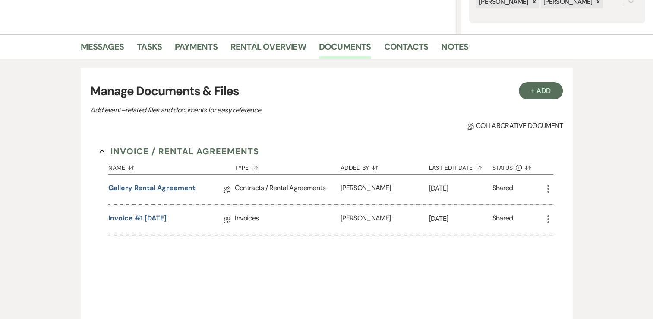
click at [173, 189] on link "Gallery Rental Agreement" at bounding box center [151, 189] width 87 height 13
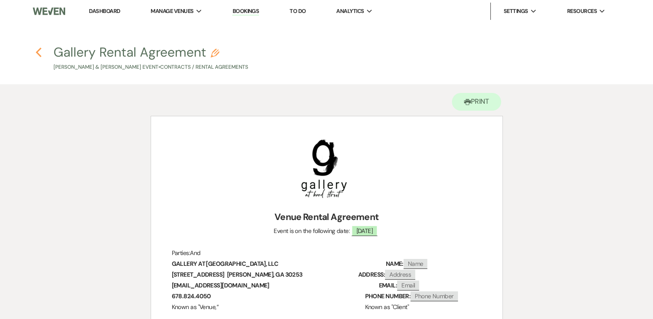
click at [38, 53] on use "button" at bounding box center [39, 53] width 6 height 10
select select "6"
select select "5"
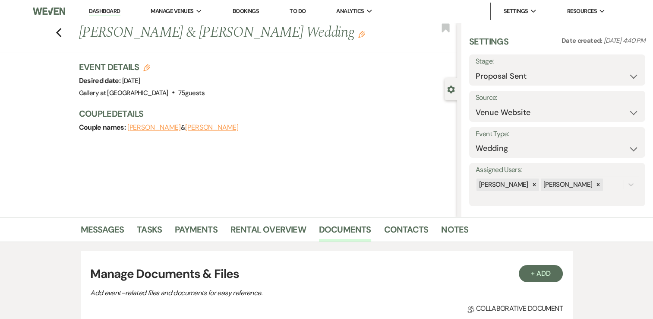
scroll to position [183, 0]
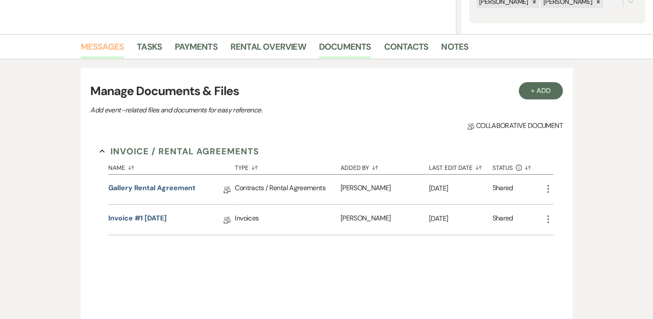
click at [111, 52] on link "Messages" at bounding box center [103, 49] width 44 height 19
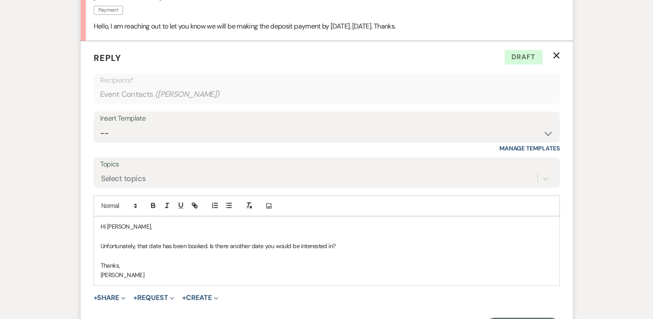
scroll to position [755, 0]
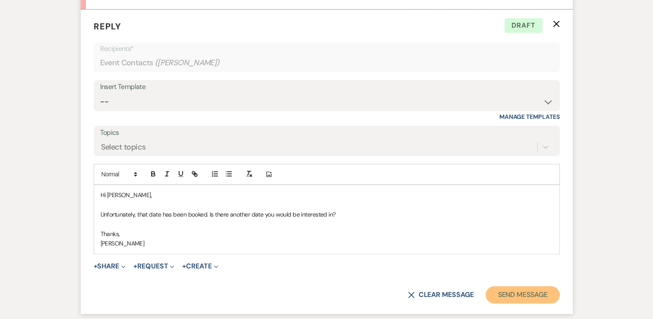
click at [507, 296] on button "Send Message" at bounding box center [523, 294] width 74 height 17
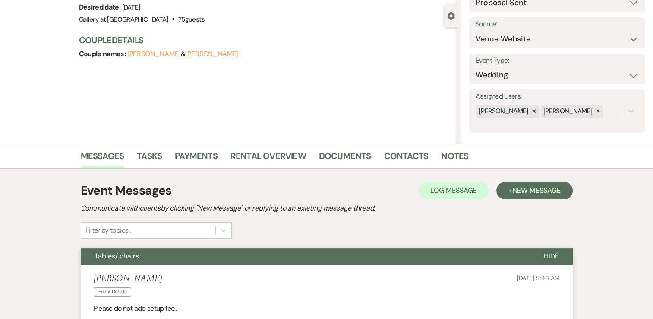
scroll to position [0, 0]
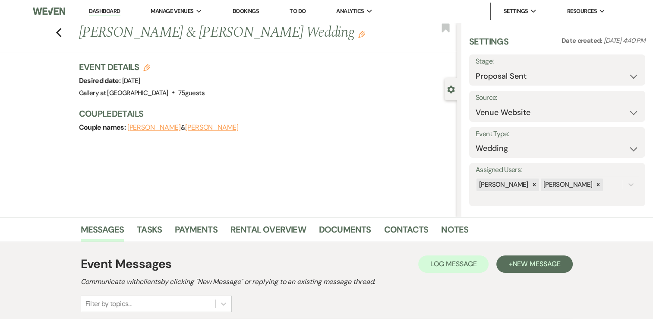
click at [104, 10] on link "Dashboard" at bounding box center [104, 11] width 31 height 8
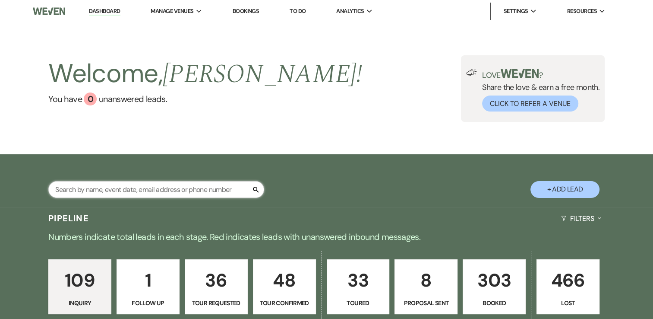
click at [154, 191] on input "text" at bounding box center [156, 189] width 216 height 17
type input "kamal"
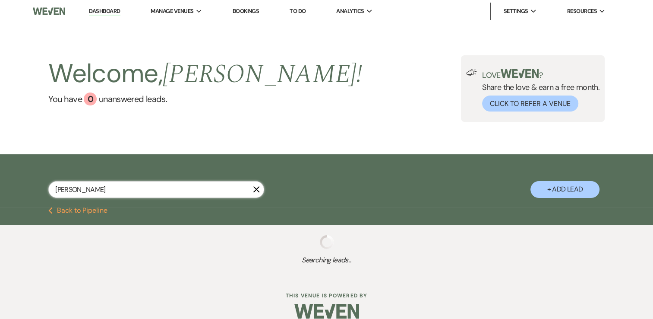
select select "8"
select select "4"
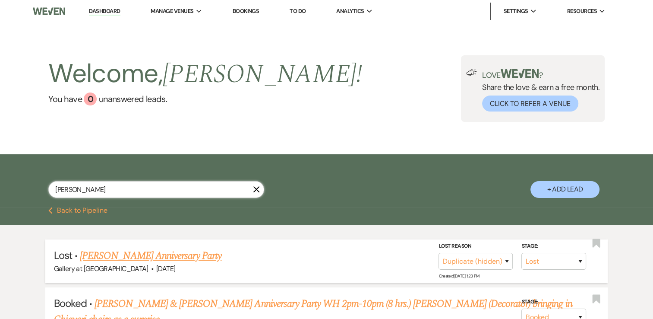
type input "kamal"
click at [154, 255] on link "Kamal Ricketts's Anniversary Party" at bounding box center [151, 256] width 142 height 16
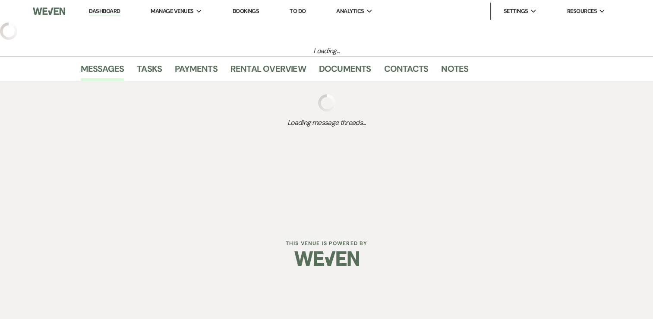
select select "8"
select select "4"
select select "5"
select select "17"
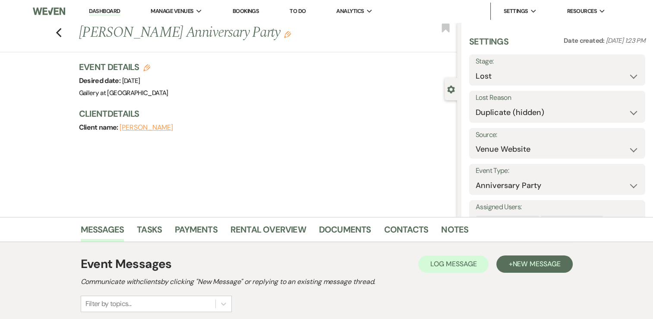
scroll to position [101, 0]
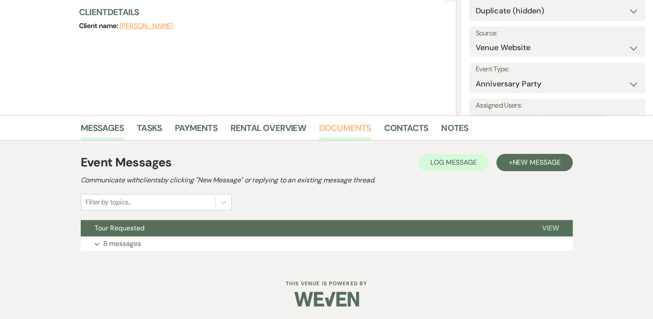
click at [354, 130] on link "Documents" at bounding box center [345, 130] width 52 height 19
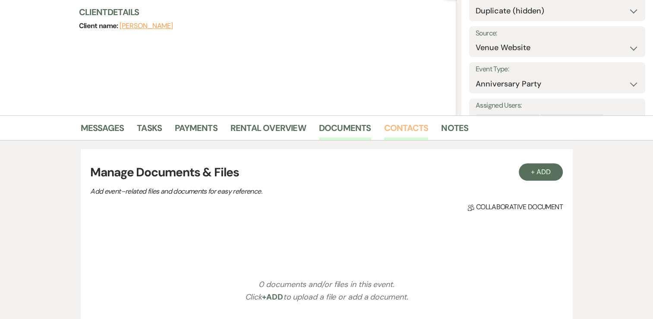
click at [402, 130] on link "Contacts" at bounding box center [406, 130] width 44 height 19
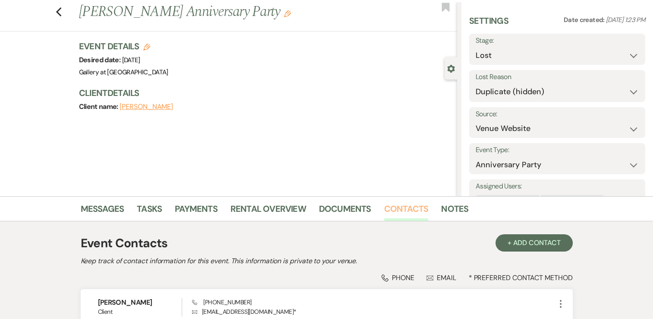
scroll to position [103, 0]
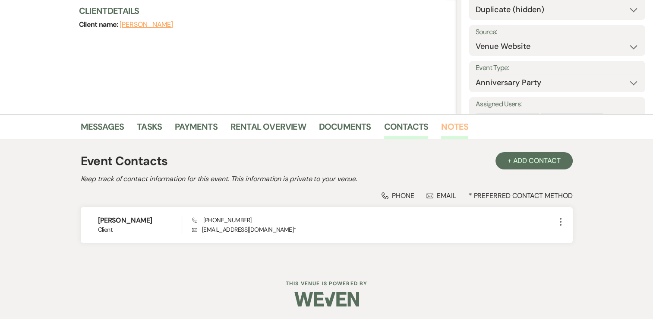
click at [453, 127] on link "Notes" at bounding box center [454, 129] width 27 height 19
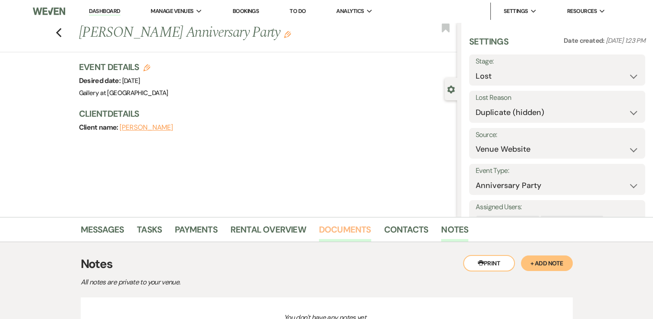
click at [338, 225] on link "Documents" at bounding box center [345, 231] width 52 height 19
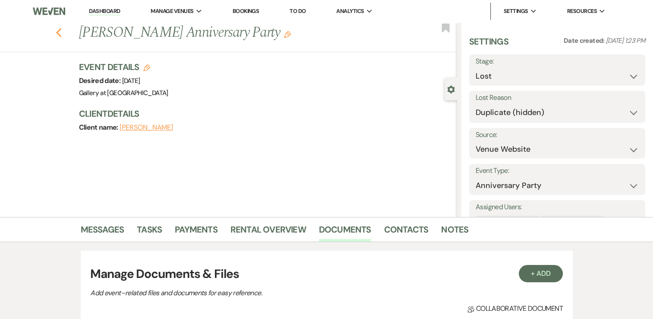
click at [61, 32] on use "button" at bounding box center [59, 33] width 6 height 10
select select "8"
select select "4"
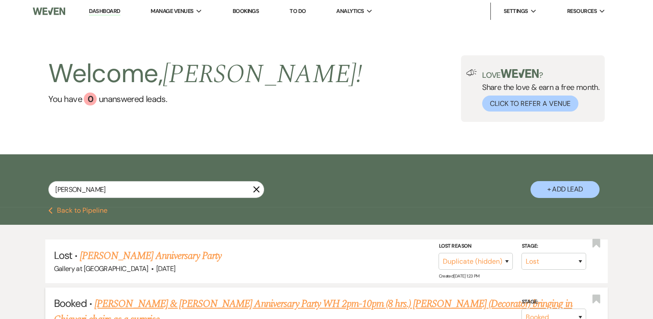
click at [155, 302] on link "[PERSON_NAME] & [PERSON_NAME] Anniversary Party WH 2pm-10pm (8 hrs.) [PERSON_NA…" at bounding box center [313, 311] width 519 height 31
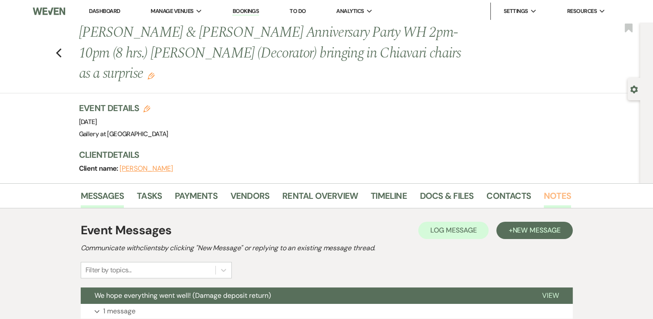
click at [559, 189] on link "Notes" at bounding box center [557, 198] width 27 height 19
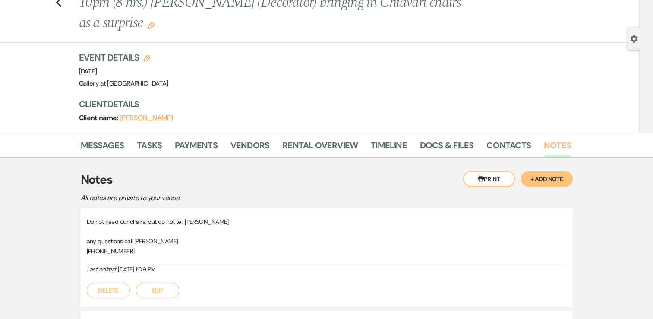
scroll to position [50, 0]
click at [499, 139] on link "Contacts" at bounding box center [509, 148] width 44 height 19
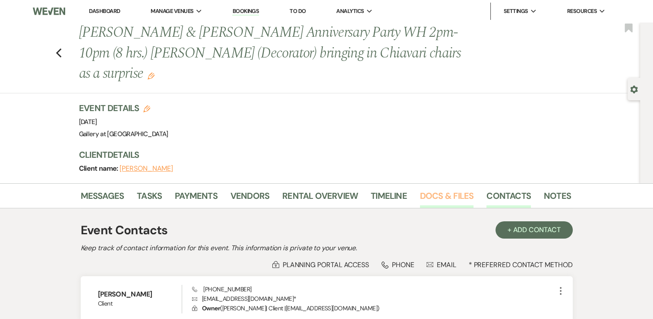
click at [442, 189] on link "Docs & Files" at bounding box center [447, 198] width 54 height 19
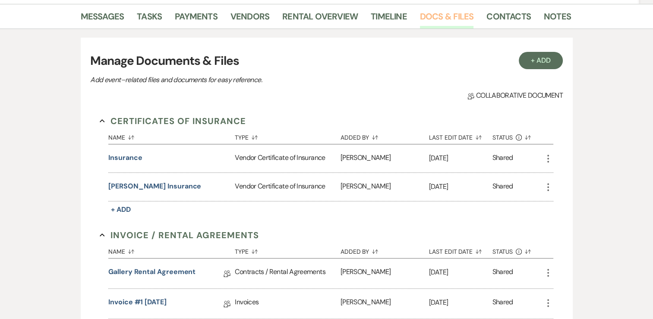
scroll to position [180, 0]
click at [157, 266] on link "Gallery Rental Agreement" at bounding box center [151, 272] width 87 height 13
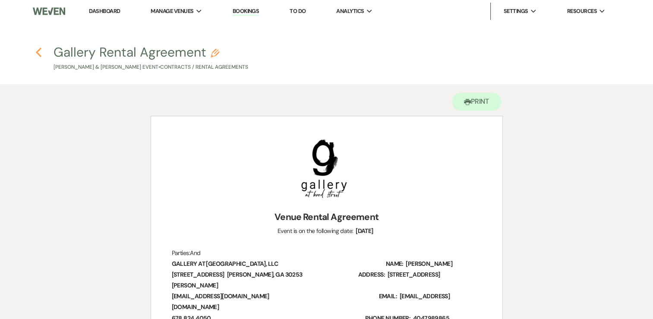
click at [38, 51] on icon "Previous" at bounding box center [38, 52] width 6 height 10
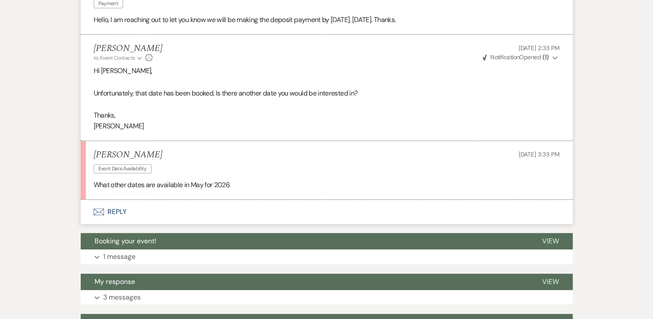
scroll to position [732, 0]
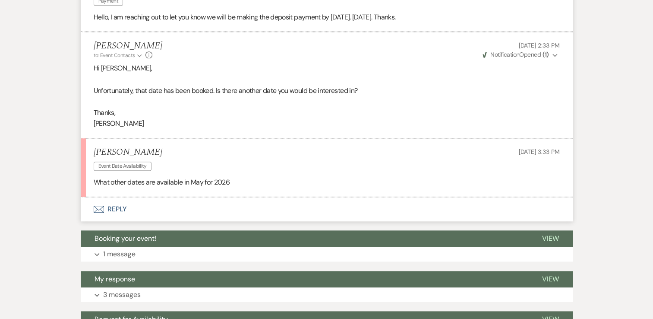
click at [172, 212] on button "Envelope Reply" at bounding box center [327, 209] width 492 height 24
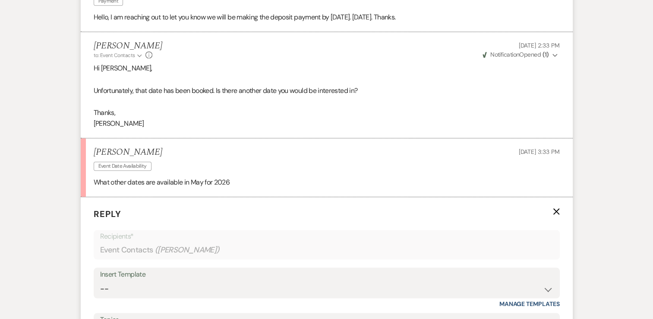
click at [172, 212] on p "Reply X" at bounding box center [327, 213] width 466 height 13
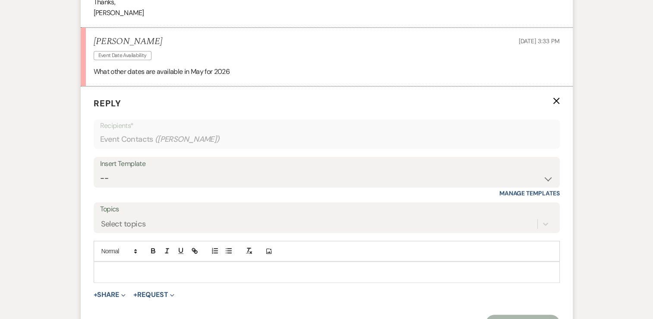
scroll to position [843, 0]
click at [168, 269] on p at bounding box center [327, 272] width 453 height 10
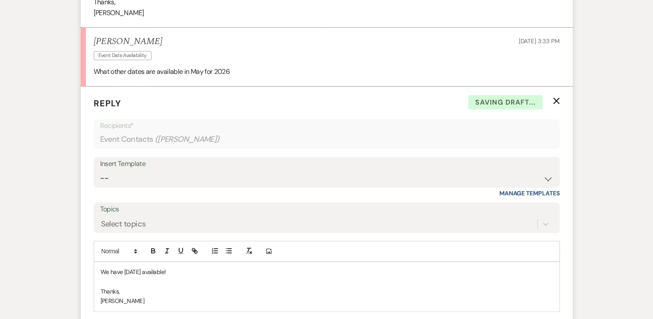
click at [195, 273] on p "We have May 30, 2026 available!" at bounding box center [327, 272] width 453 height 10
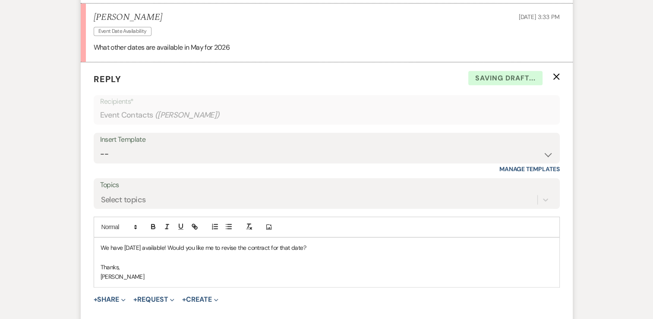
scroll to position [869, 0]
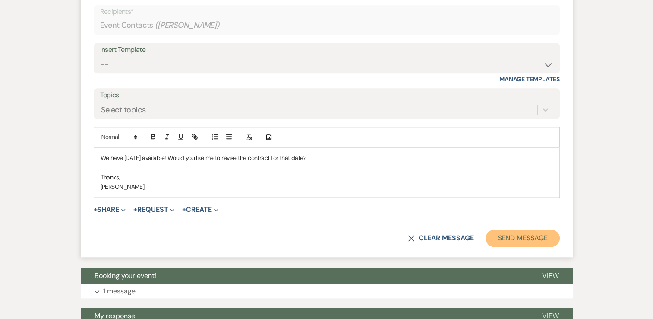
click at [521, 240] on button "Send Message" at bounding box center [523, 237] width 74 height 17
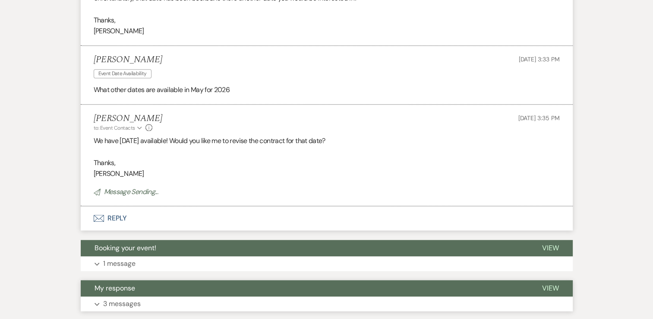
scroll to position [794, 0]
